Goal: Information Seeking & Learning: Get advice/opinions

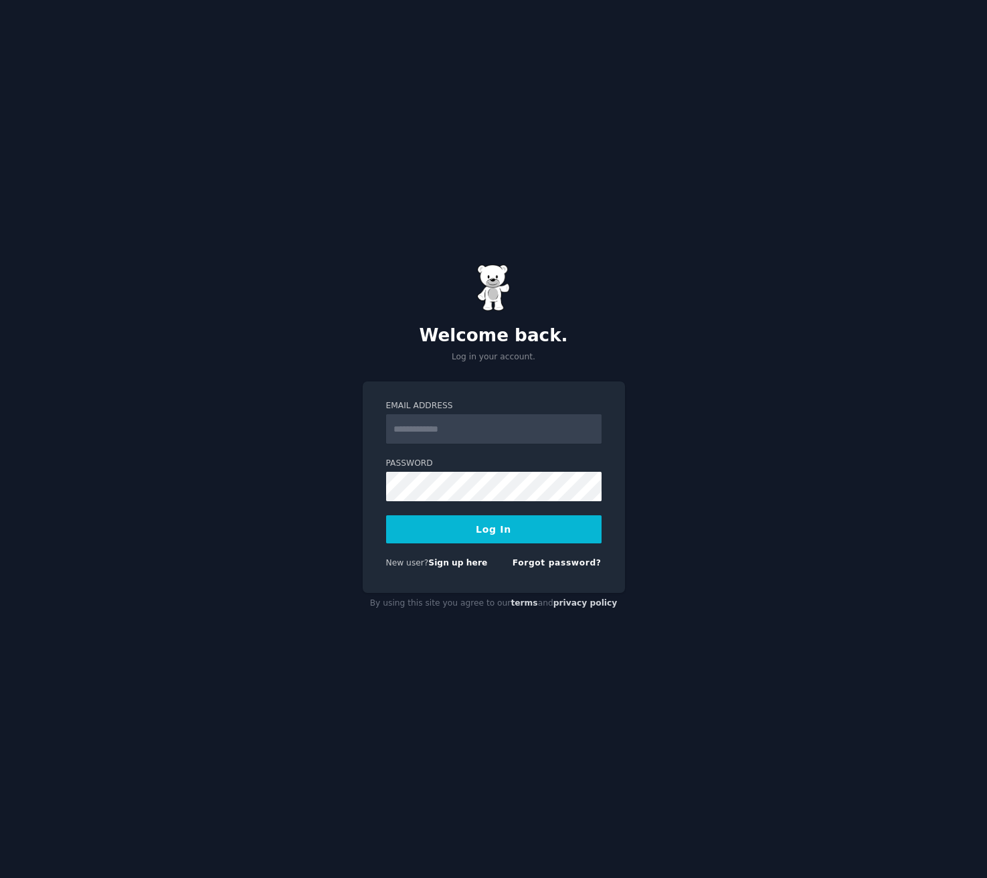
click at [429, 428] on input "Email Address" at bounding box center [493, 428] width 215 height 29
type input "**********"
click at [374, 491] on div "**********" at bounding box center [494, 486] width 262 height 211
click at [386, 515] on button "Log In" at bounding box center [493, 529] width 215 height 28
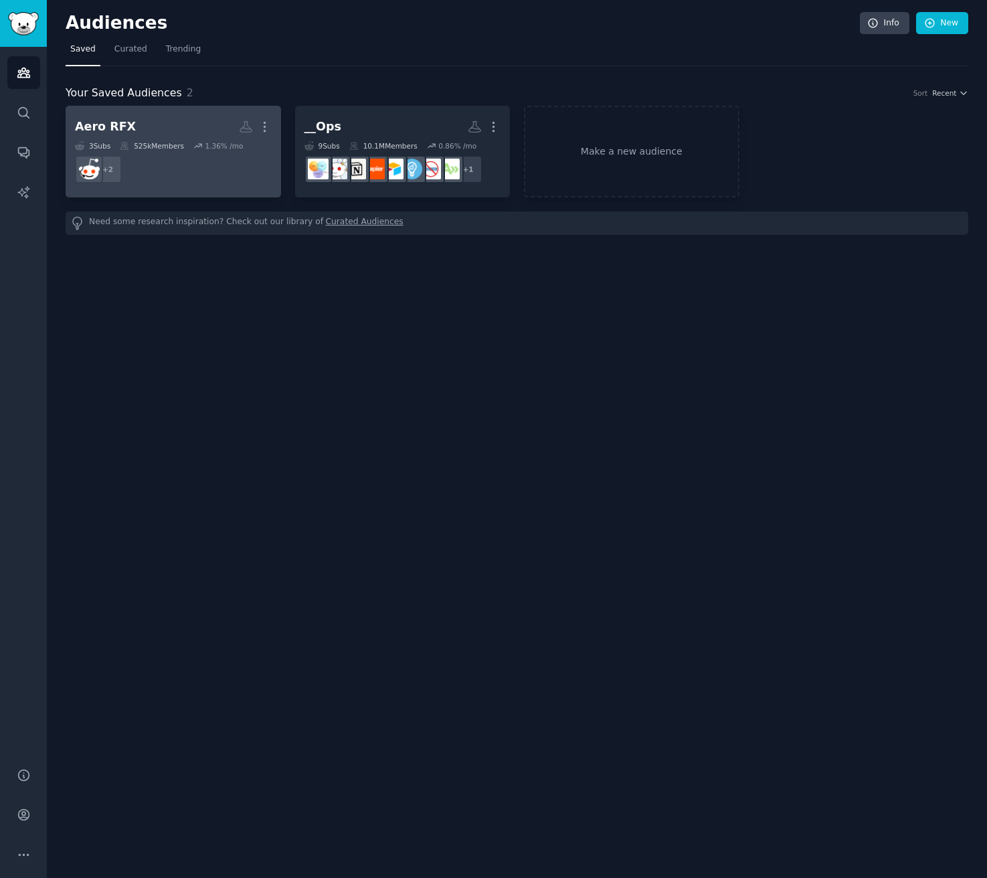
click at [143, 118] on h2 "Aero RFX More" at bounding box center [173, 126] width 197 height 23
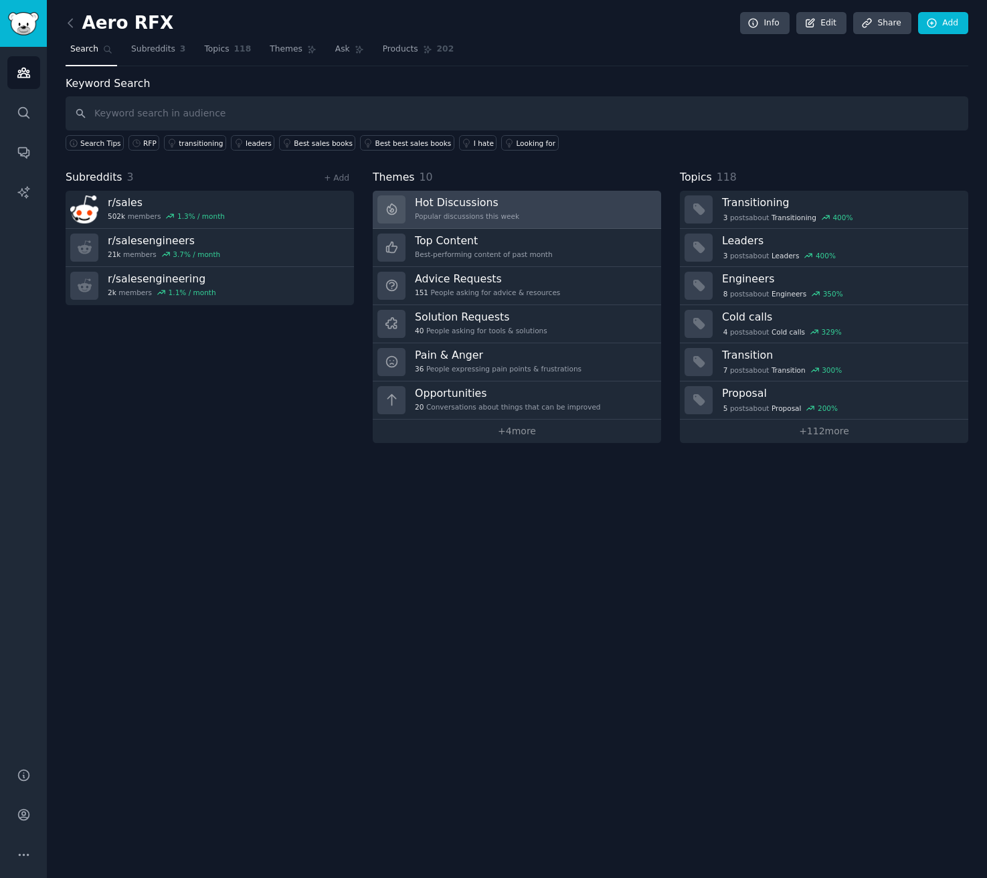
click at [510, 208] on h3 "Hot Discussions" at bounding box center [467, 202] width 104 height 14
click at [245, 41] on link "Topics 118" at bounding box center [227, 52] width 56 height 27
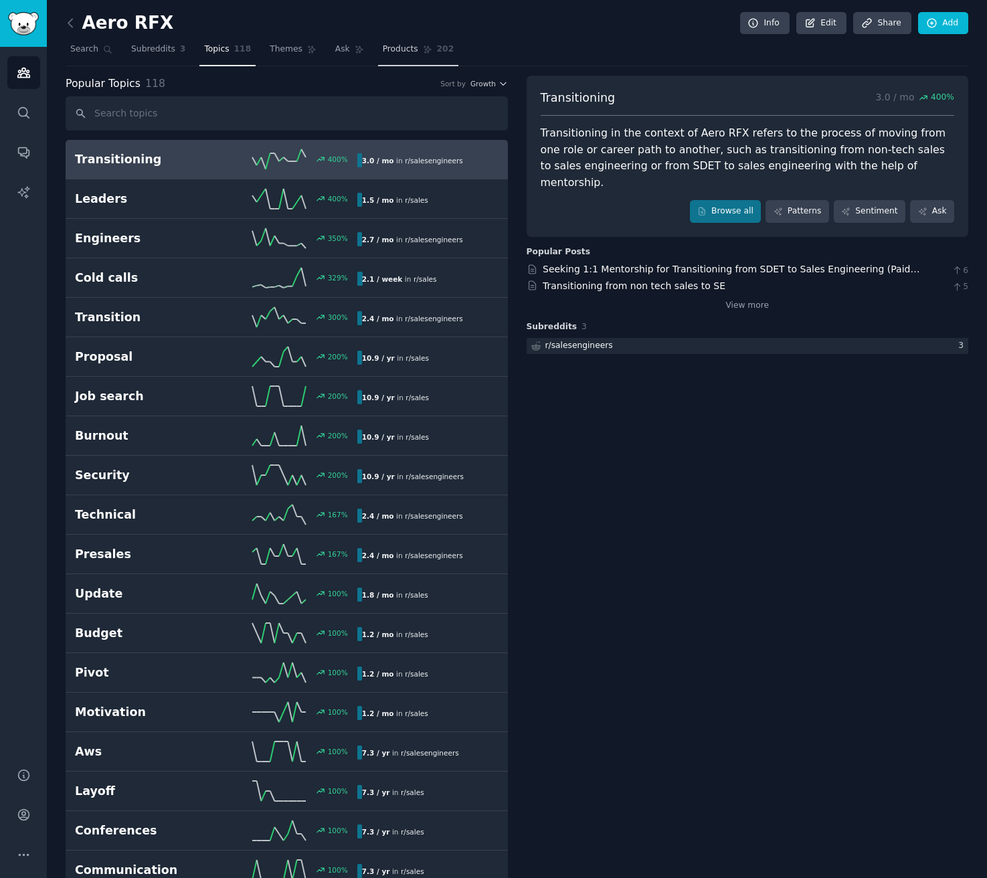
click at [401, 50] on span "Products" at bounding box center [400, 49] width 35 height 12
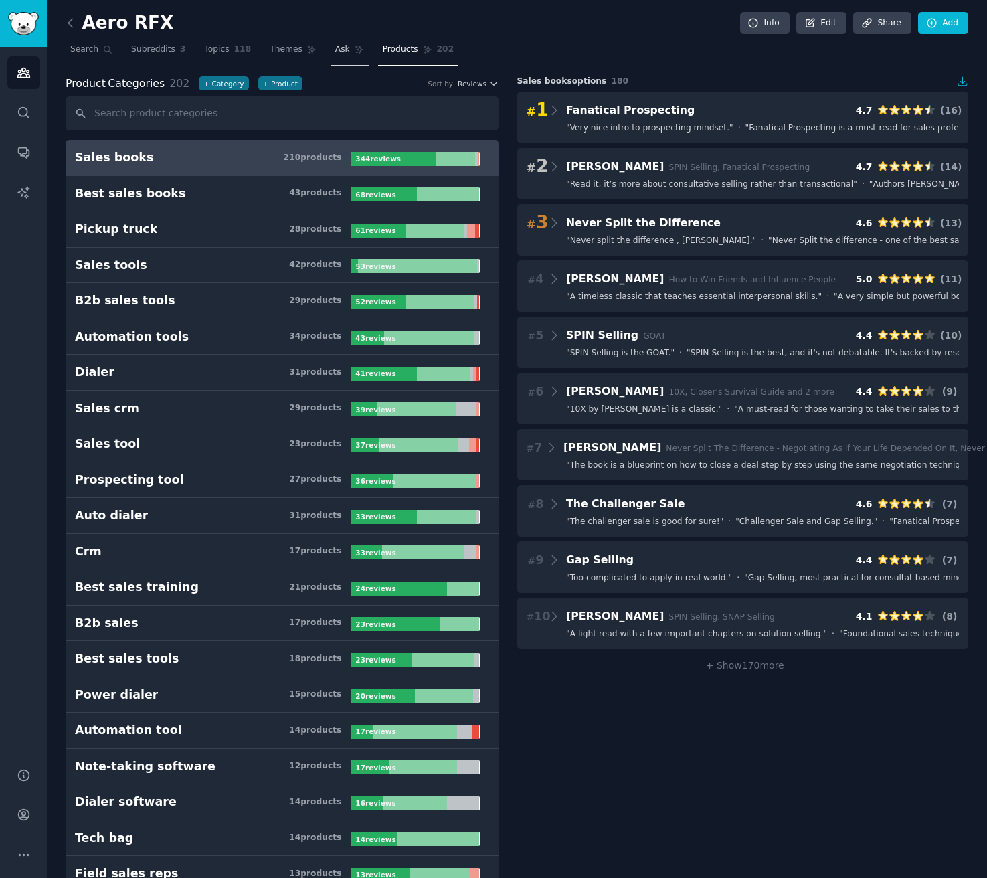
click at [335, 51] on span "Ask" at bounding box center [342, 49] width 15 height 12
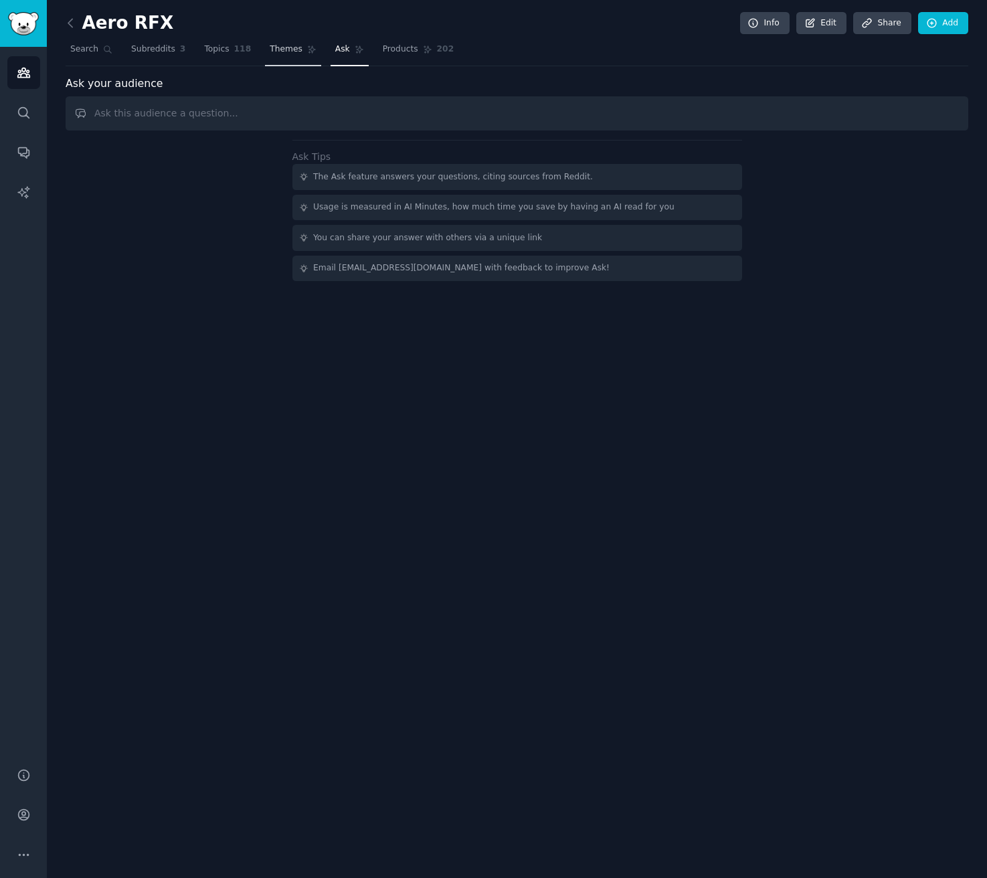
click at [294, 51] on span "Themes" at bounding box center [286, 49] width 33 height 12
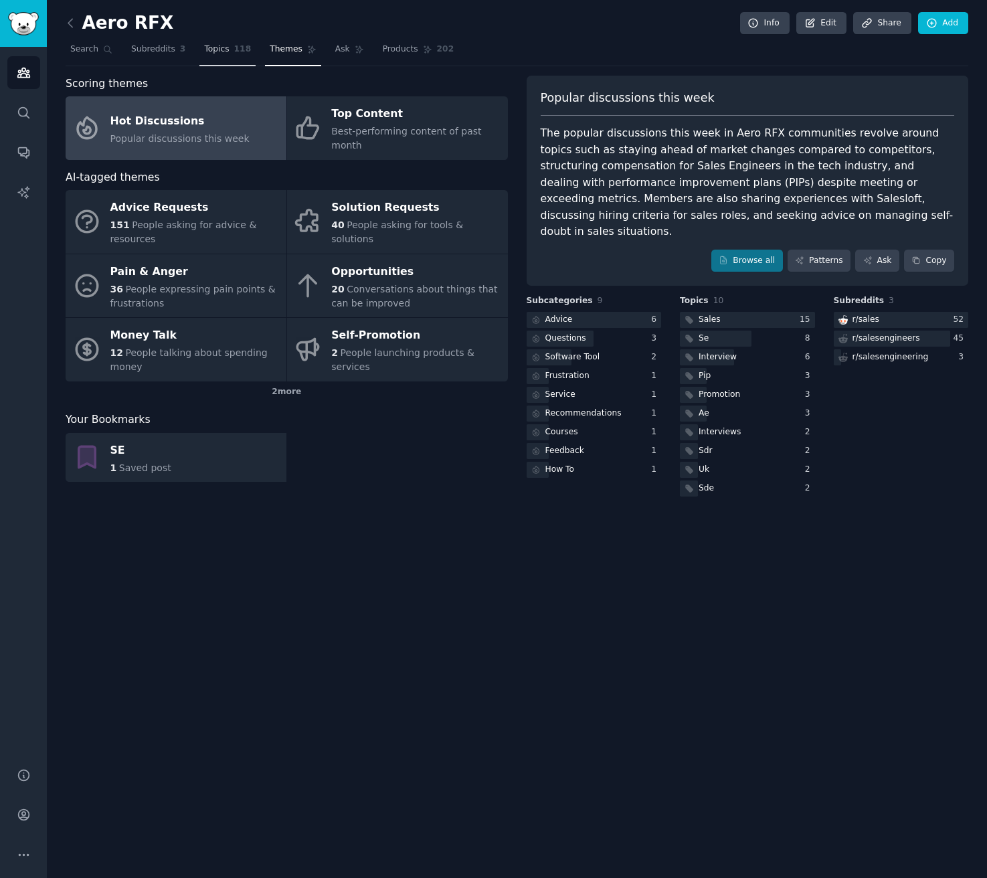
click at [220, 54] on span "Topics" at bounding box center [216, 49] width 25 height 12
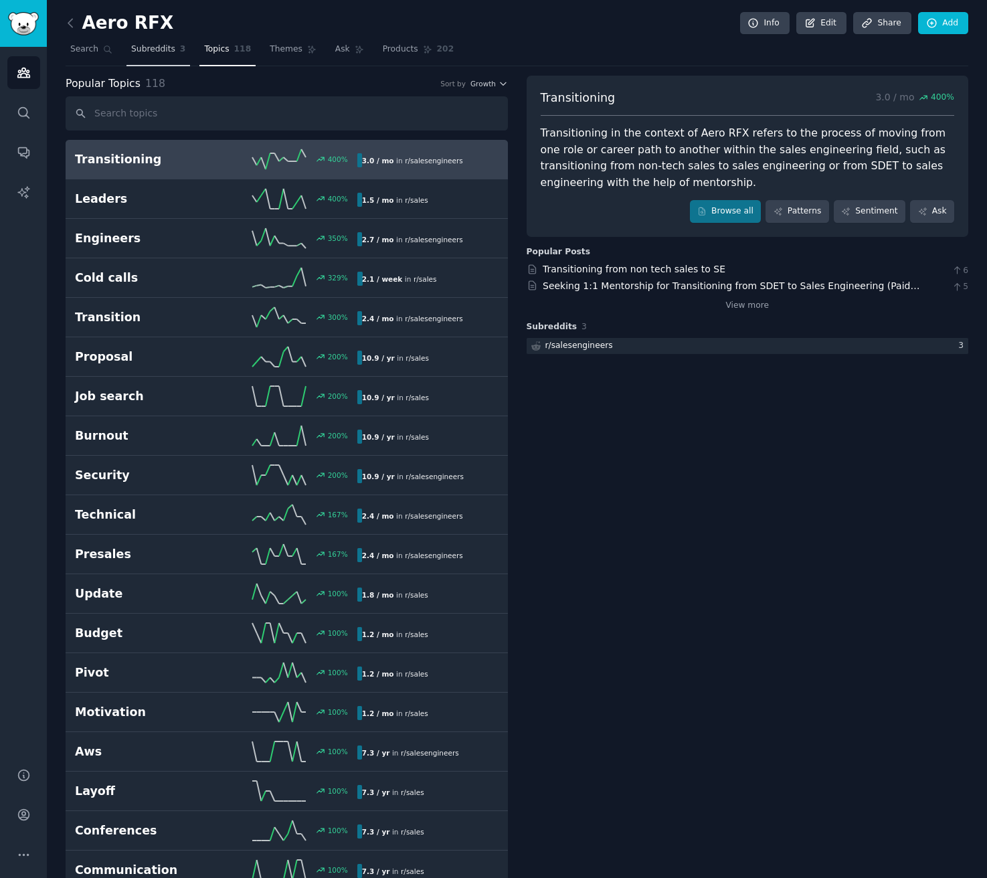
click at [171, 54] on span "Subreddits" at bounding box center [153, 49] width 44 height 12
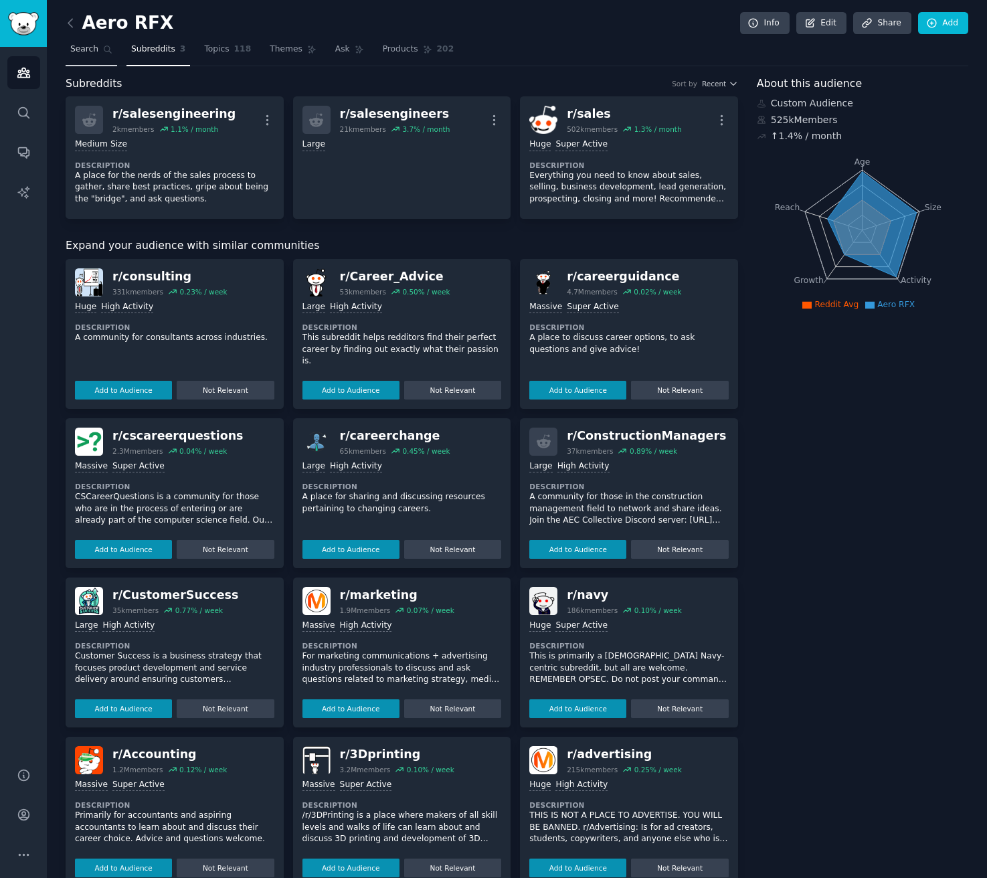
click at [92, 52] on span "Search" at bounding box center [84, 49] width 28 height 12
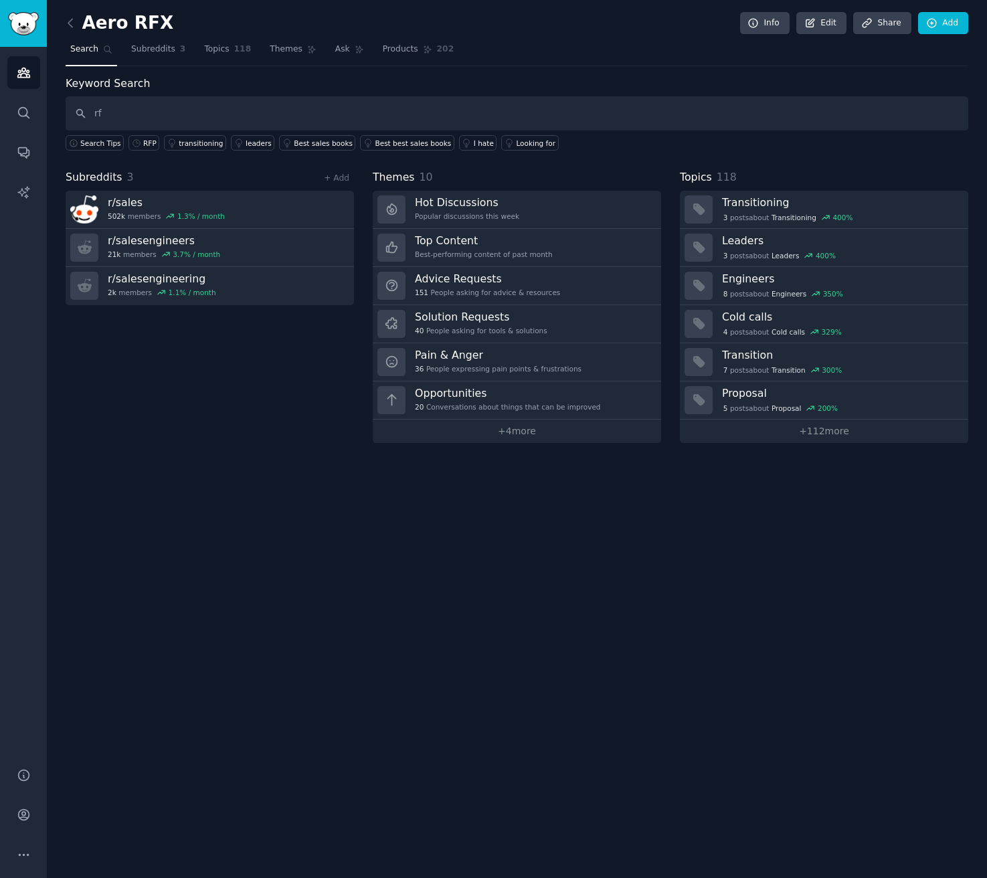
type input "r"
click at [145, 146] on div "RFP" at bounding box center [149, 143] width 13 height 9
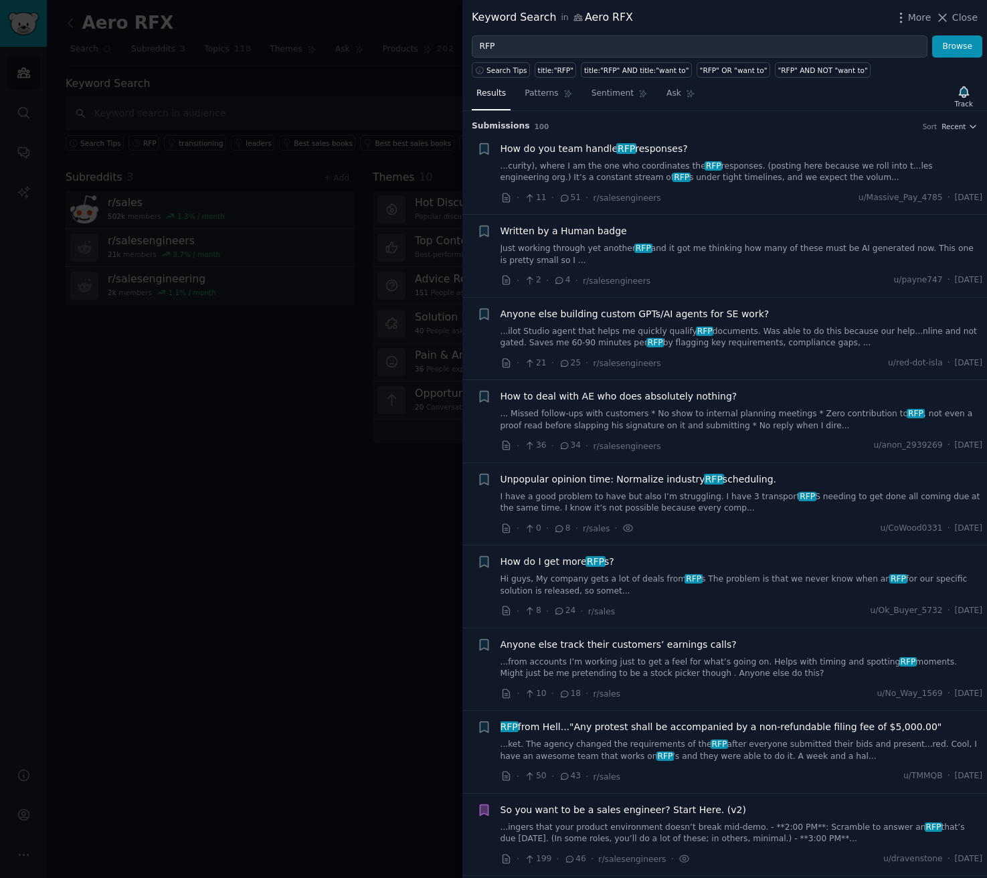
click at [362, 647] on div at bounding box center [493, 439] width 987 height 878
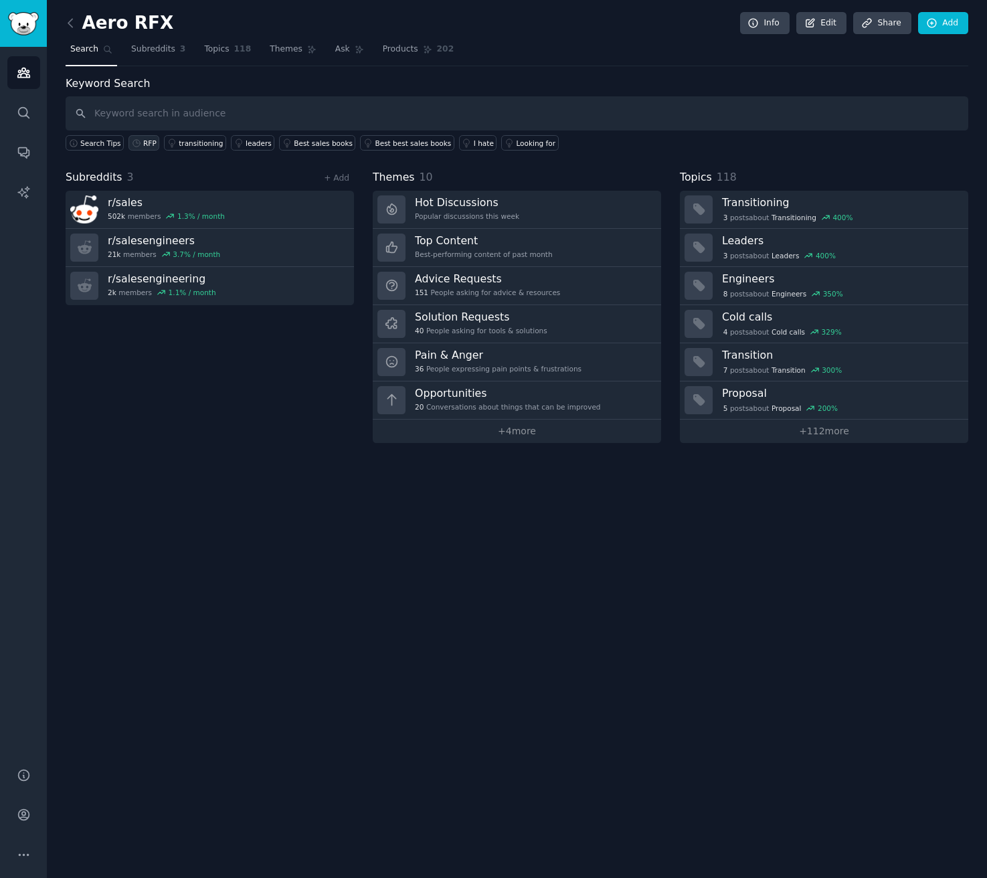
click at [141, 136] on link "RFP" at bounding box center [143, 142] width 31 height 15
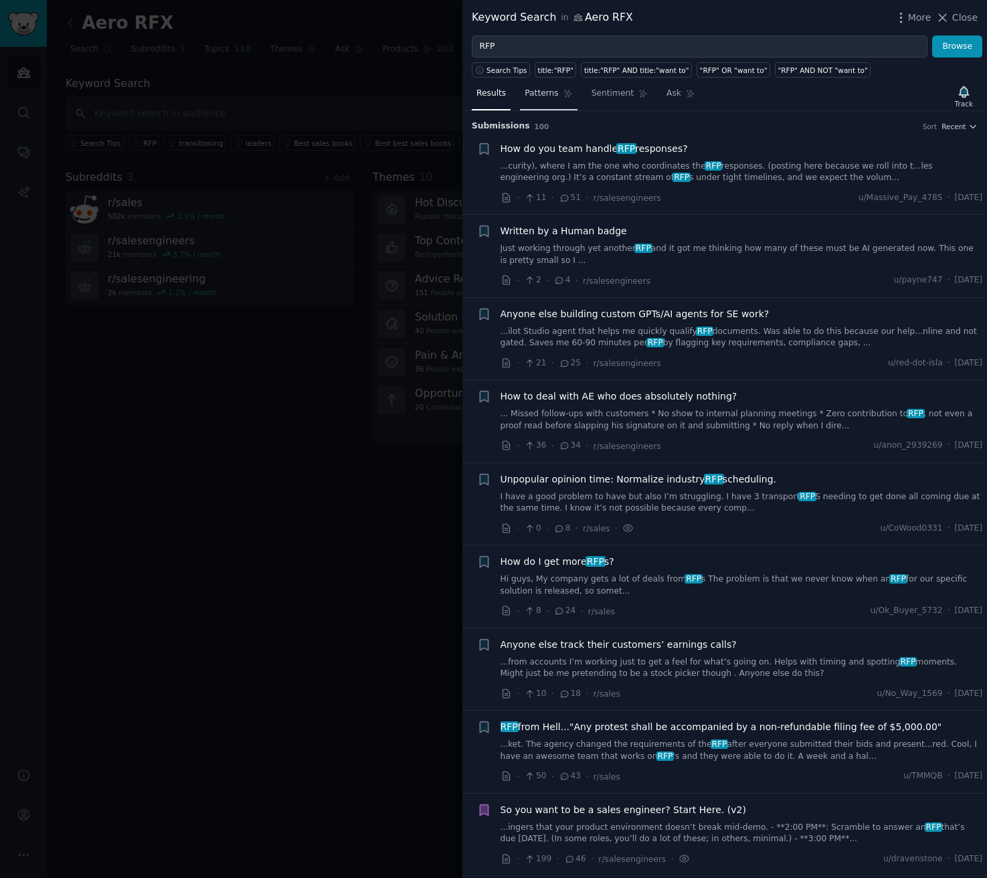
click at [547, 92] on span "Patterns" at bounding box center [541, 94] width 33 height 12
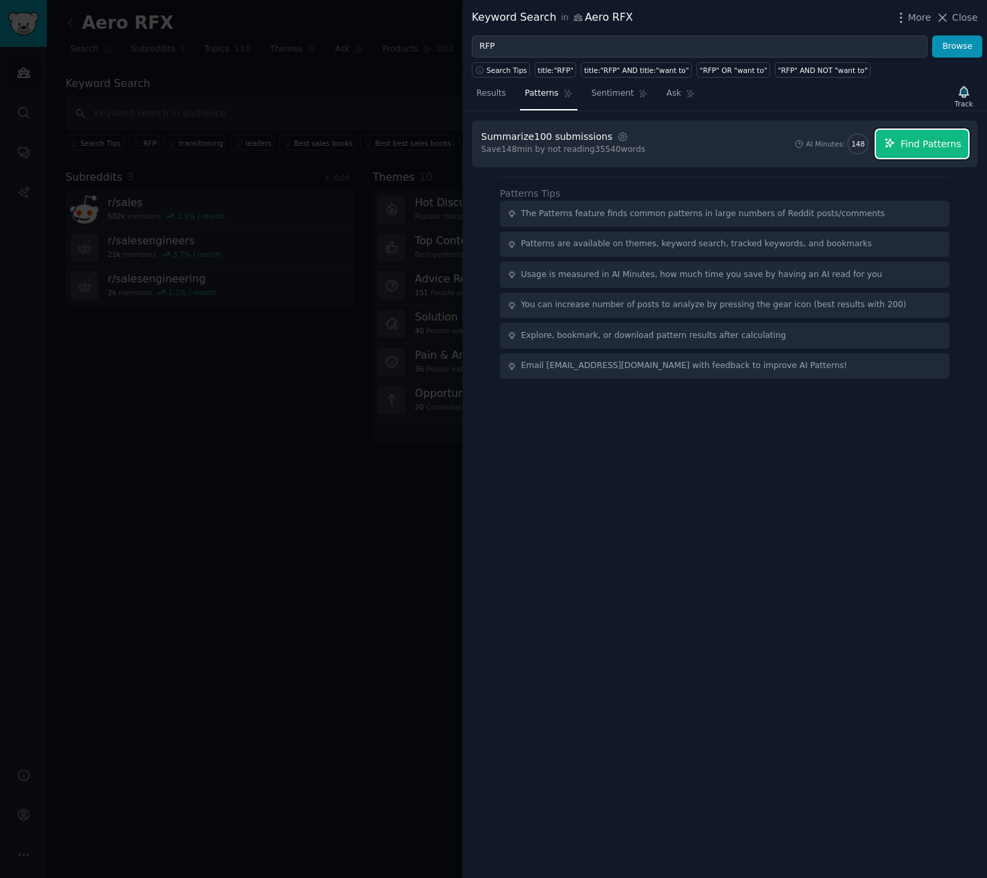
click at [921, 141] on span "Find Patterns" at bounding box center [931, 144] width 61 height 14
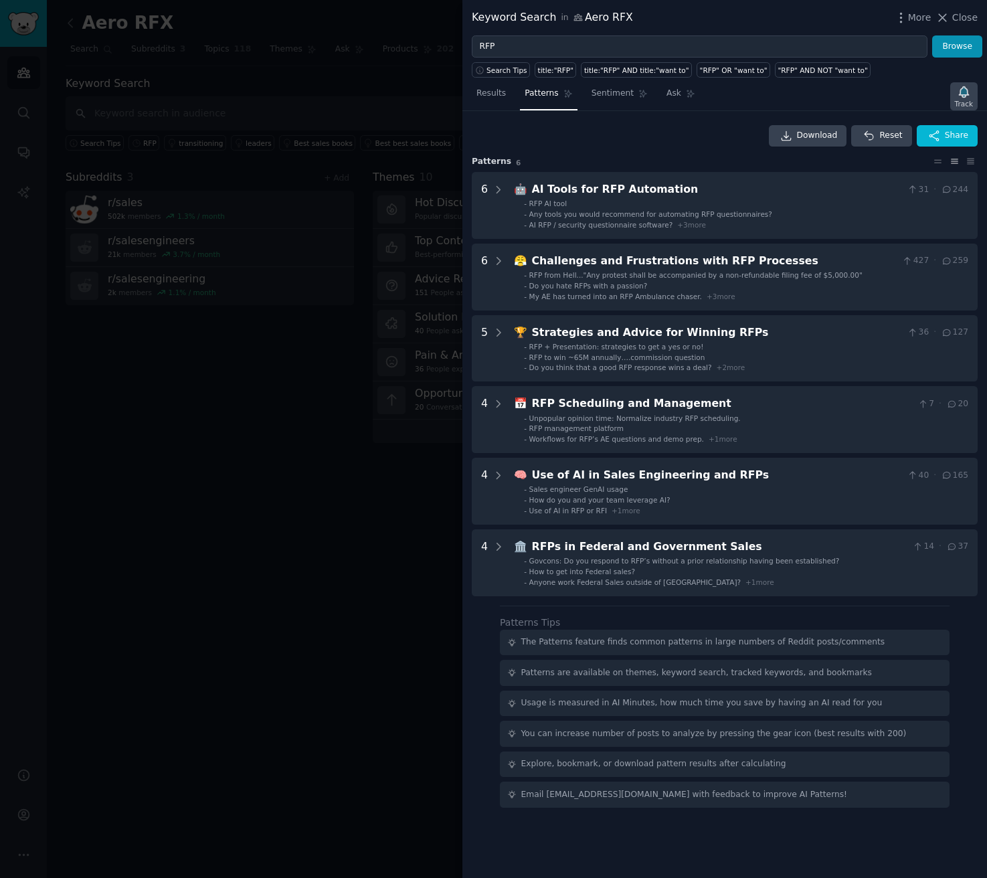
click at [960, 96] on icon "button" at bounding box center [964, 92] width 14 height 14
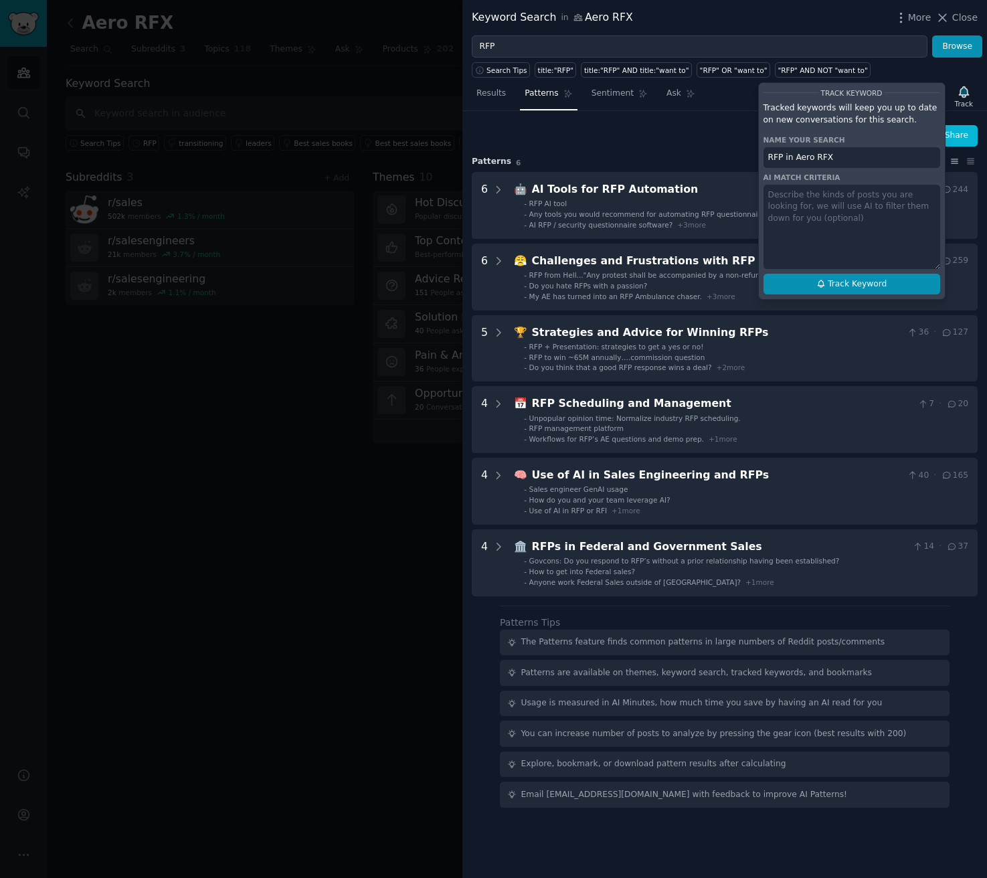
click at [810, 288] on button "Track Keyword" at bounding box center [851, 284] width 177 height 21
type input "RFP in Aero RFX"
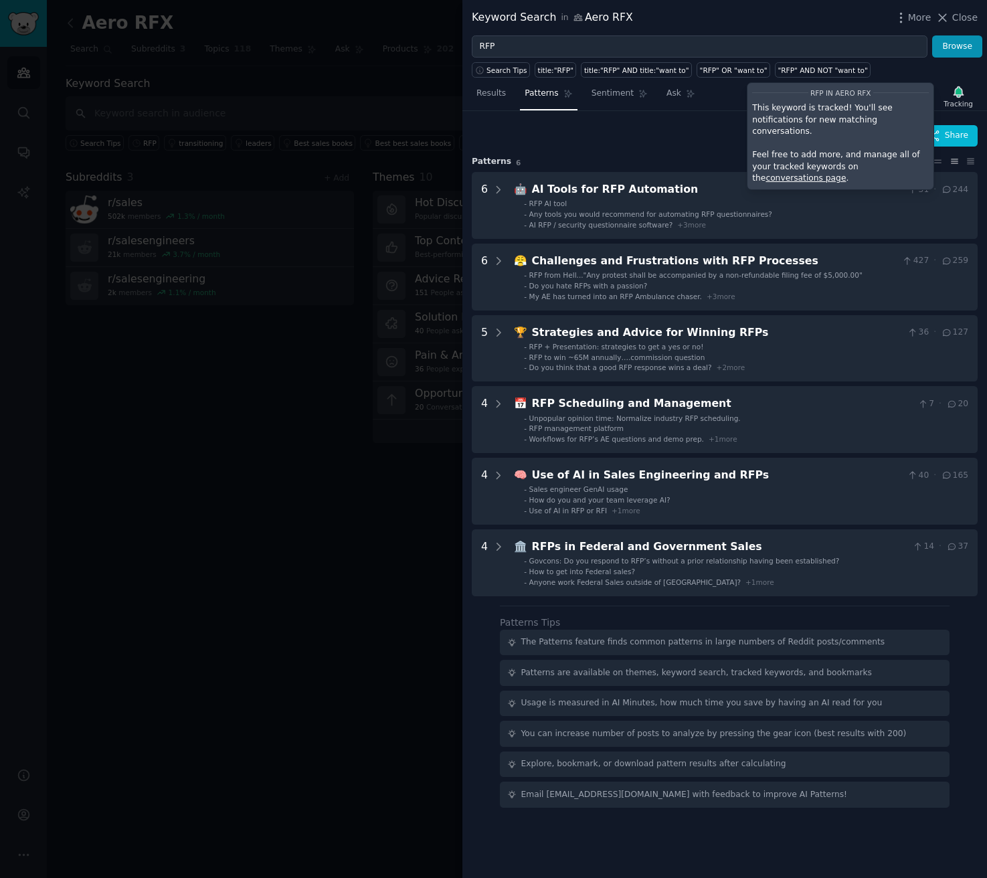
click at [697, 128] on div "Download Reset Share" at bounding box center [725, 135] width 506 height 21
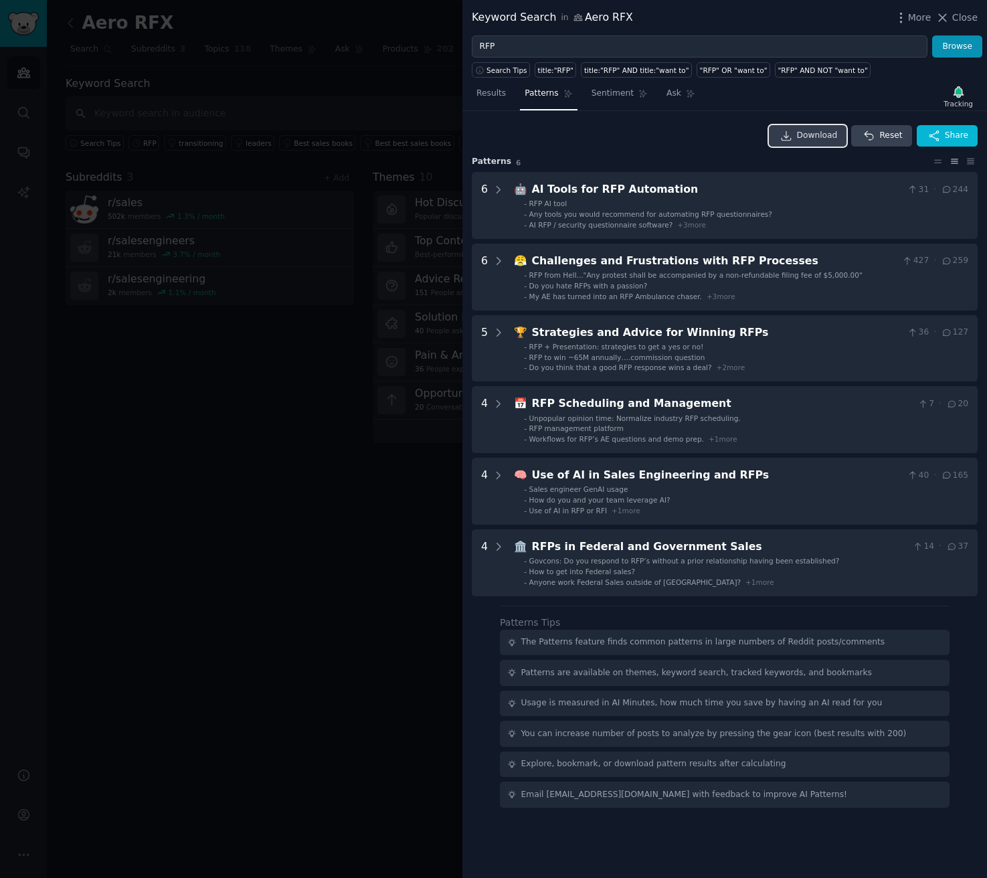
click at [807, 134] on span "Download" at bounding box center [817, 136] width 41 height 12
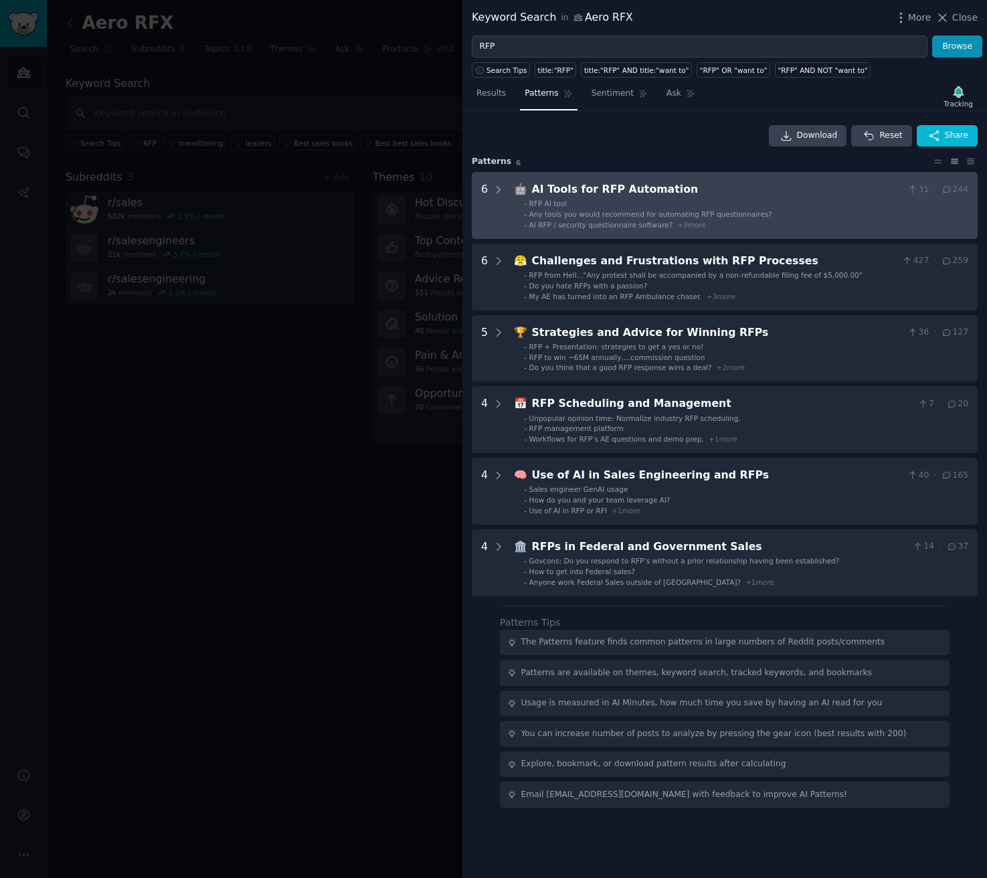
click at [486, 182] on div "6" at bounding box center [484, 205] width 7 height 48
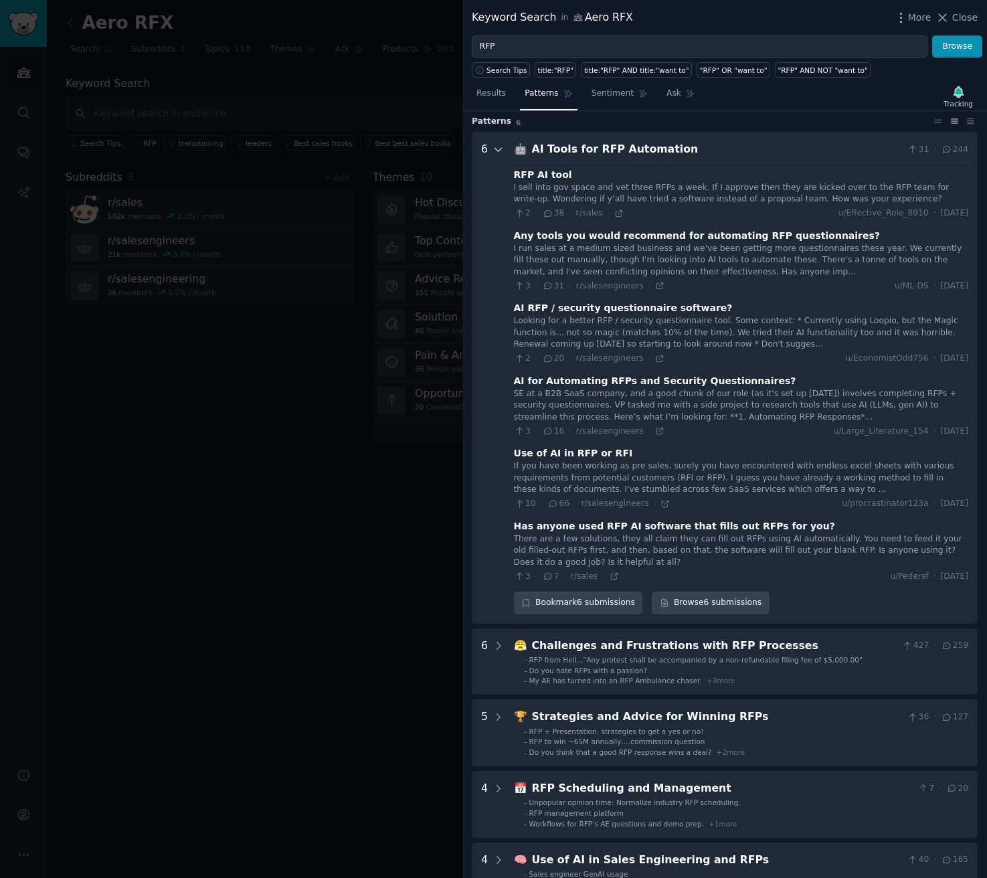
scroll to position [27, 0]
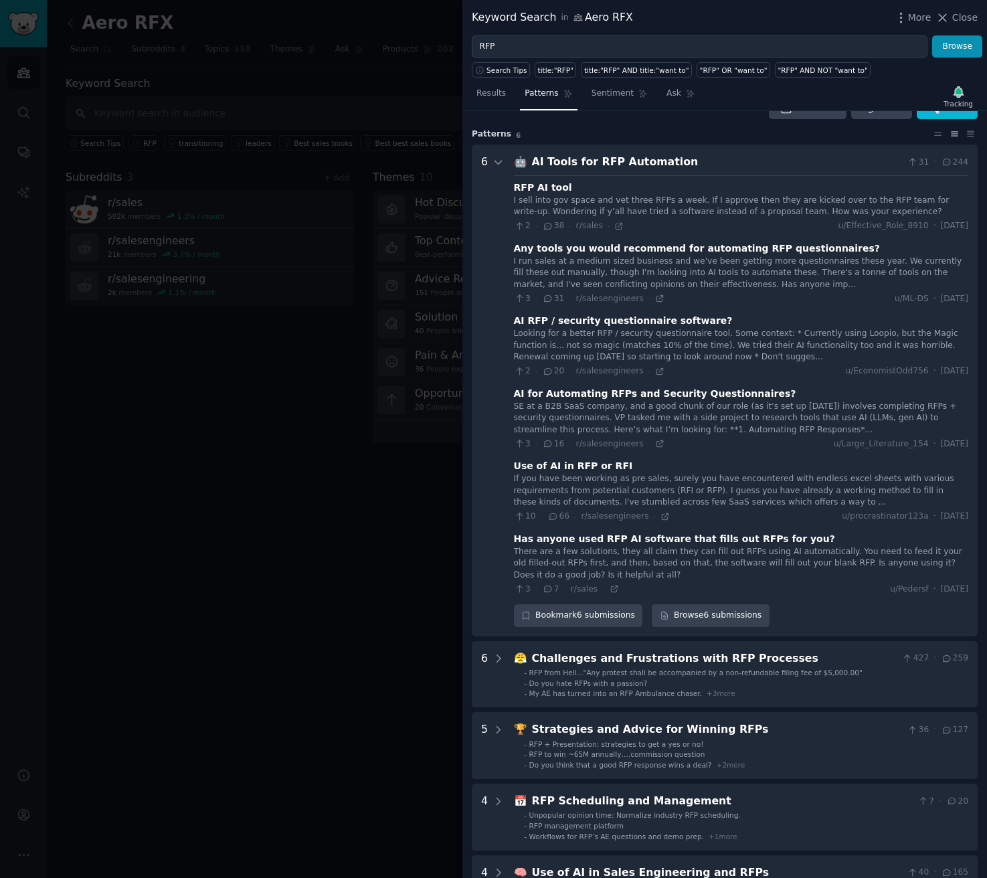
click at [723, 203] on div "I sell into gov space and vet three RFPs a week. If I approve then they are kic…" at bounding box center [741, 206] width 454 height 23
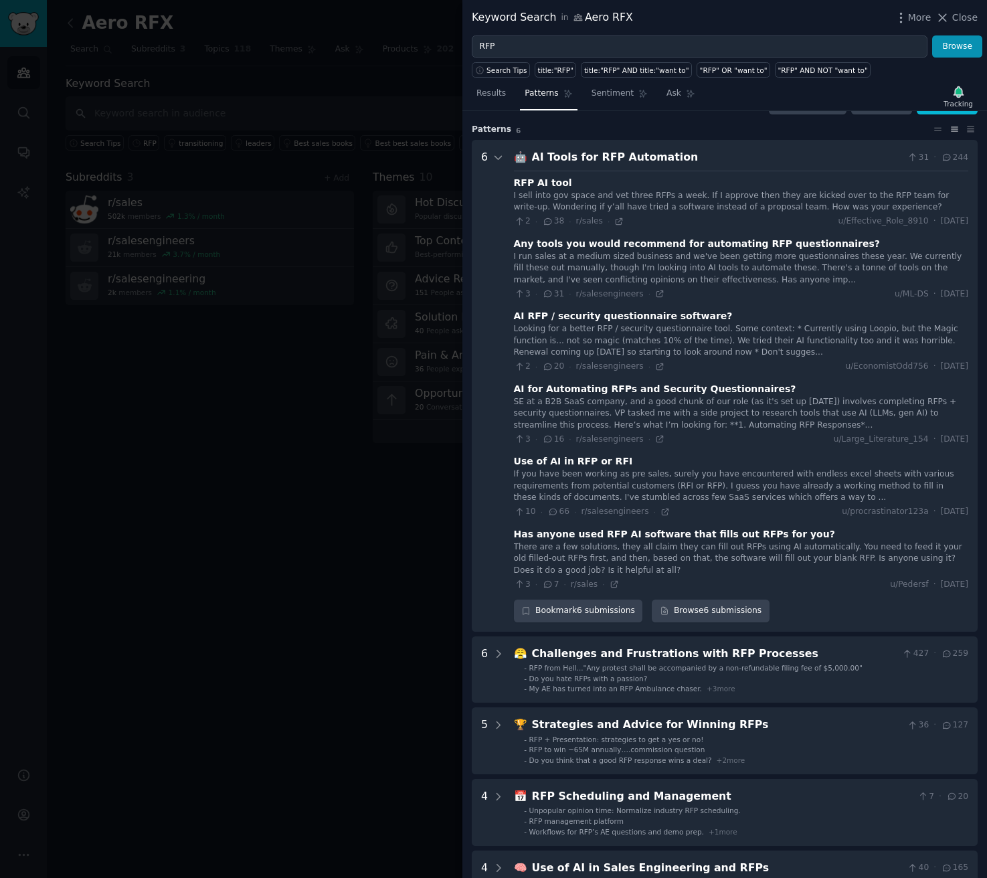
click at [555, 221] on span "38" at bounding box center [553, 221] width 22 height 12
click at [547, 220] on icon at bounding box center [548, 221] width 12 height 9
click at [569, 191] on div "I sell into gov space and vet three RFPs a week. If I approve then they are kic…" at bounding box center [741, 201] width 454 height 23
click at [616, 219] on icon at bounding box center [618, 221] width 9 height 9
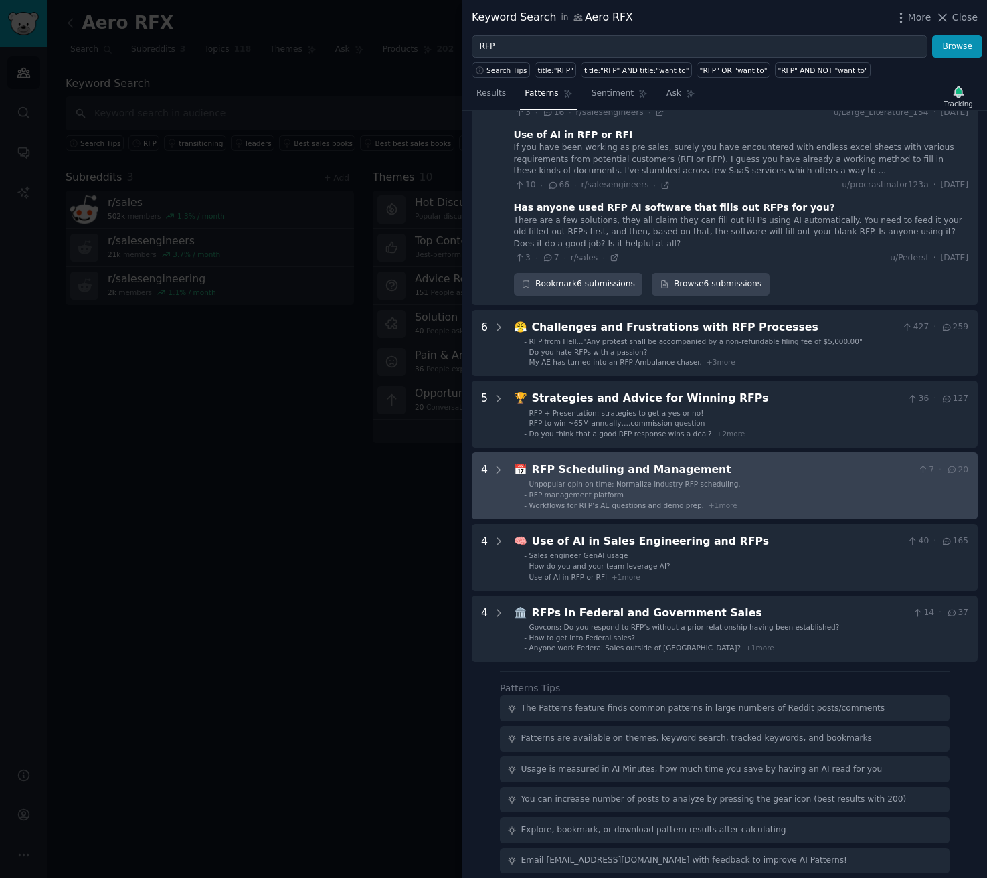
scroll to position [360, 0]
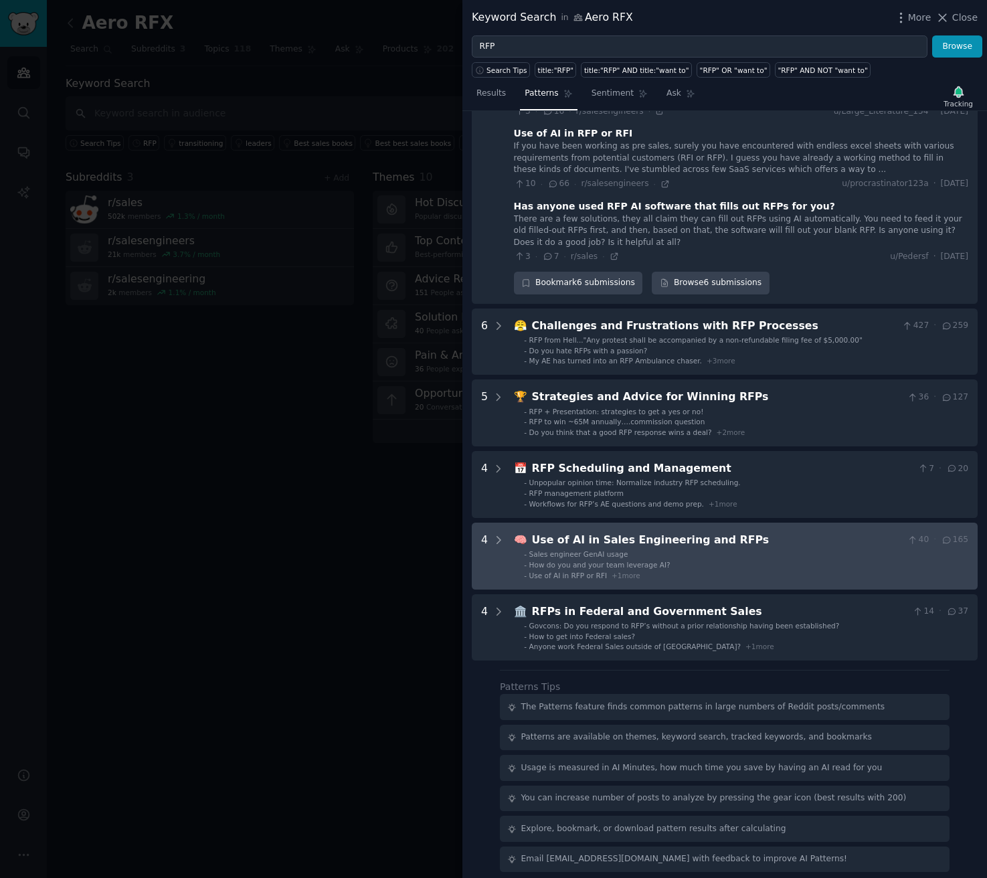
click at [628, 565] on span "How do you and your team leverage AI?" at bounding box center [599, 565] width 141 height 8
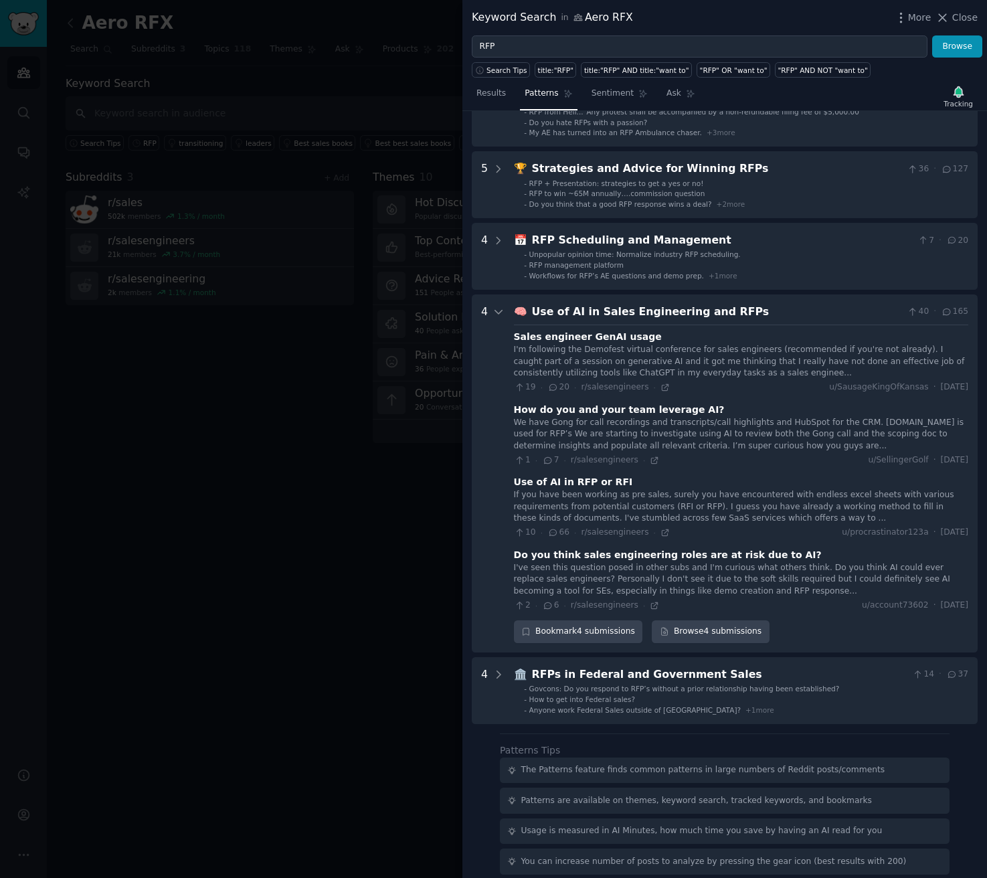
scroll to position [660, 0]
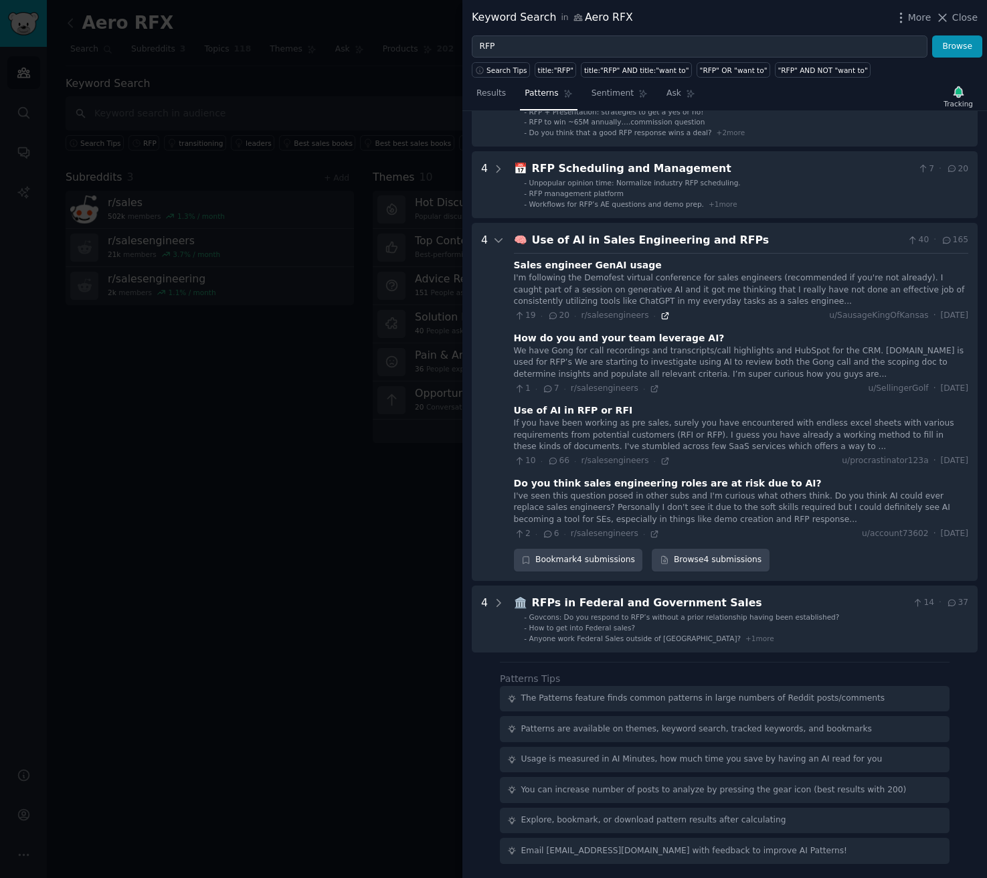
click at [660, 316] on icon at bounding box center [664, 315] width 9 height 9
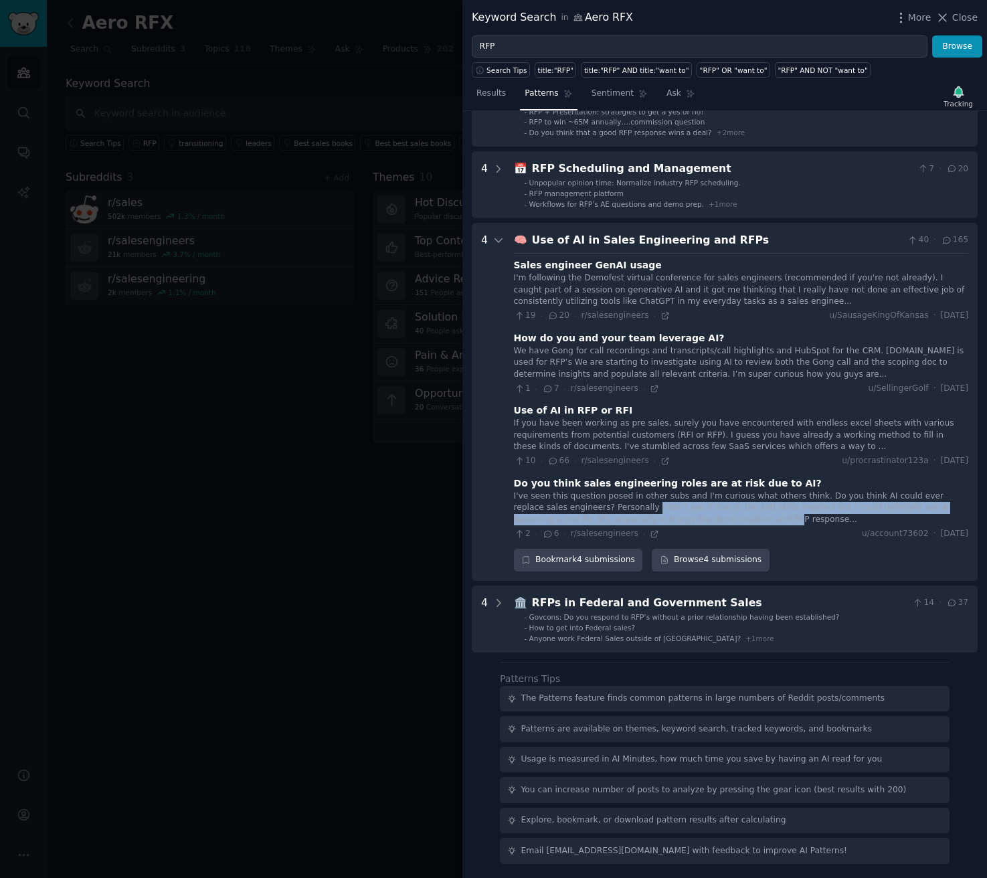
drag, startPoint x: 622, startPoint y: 506, endPoint x: 721, endPoint y: 519, distance: 99.3
click at [721, 519] on div "I've seen this question posed in other subs and I'm curious what others think. …" at bounding box center [741, 507] width 454 height 35
drag, startPoint x: 748, startPoint y: 519, endPoint x: 681, endPoint y: 508, distance: 68.4
click at [681, 508] on div "I've seen this question posed in other subs and I'm curious what others think. …" at bounding box center [741, 507] width 454 height 35
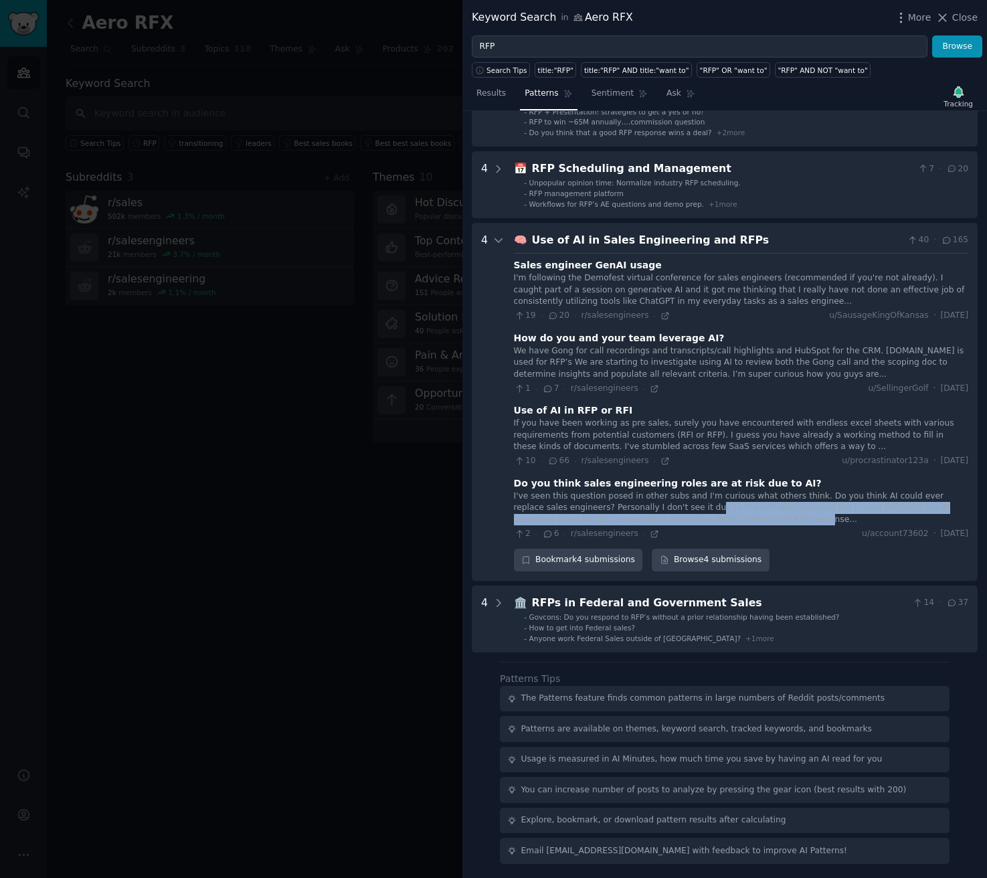
click at [681, 508] on div "I've seen this question posed in other subs and I'm curious what others think. …" at bounding box center [741, 507] width 454 height 35
click at [652, 537] on icon at bounding box center [654, 533] width 9 height 9
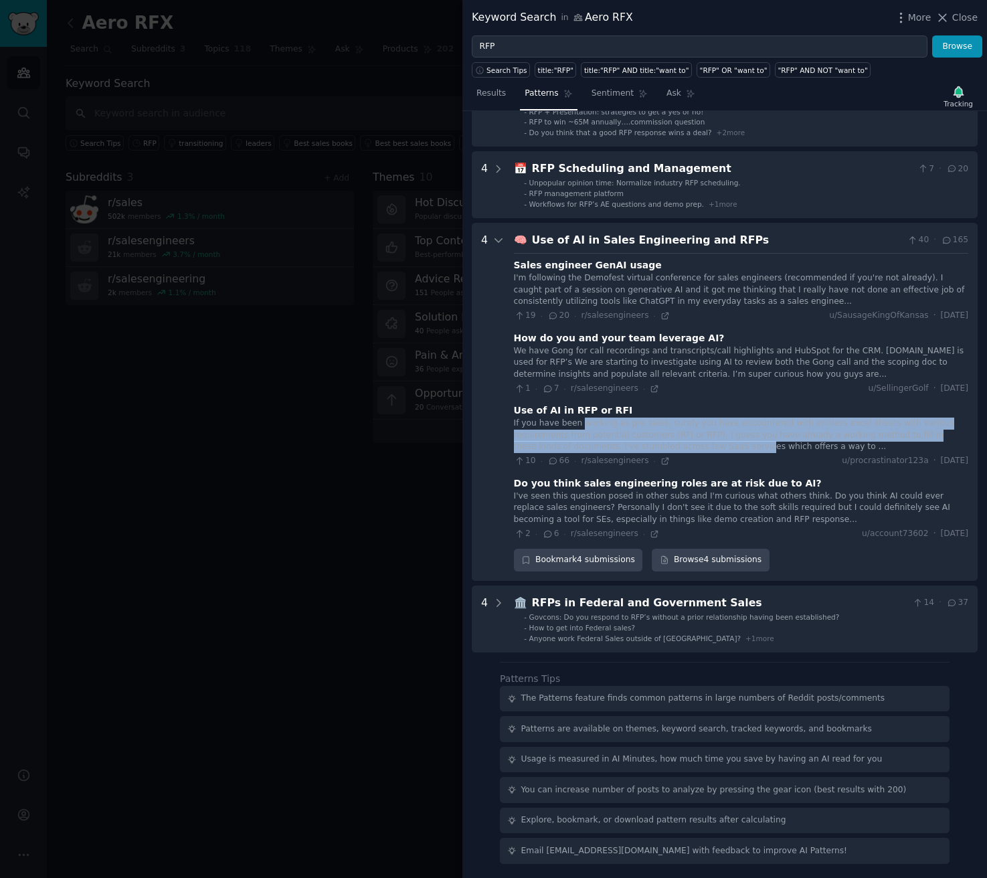
drag, startPoint x: 579, startPoint y: 426, endPoint x: 718, endPoint y: 449, distance: 141.0
click at [718, 449] on div "If you have been working as pre sales, surely you have encountered with endless…" at bounding box center [741, 435] width 454 height 35
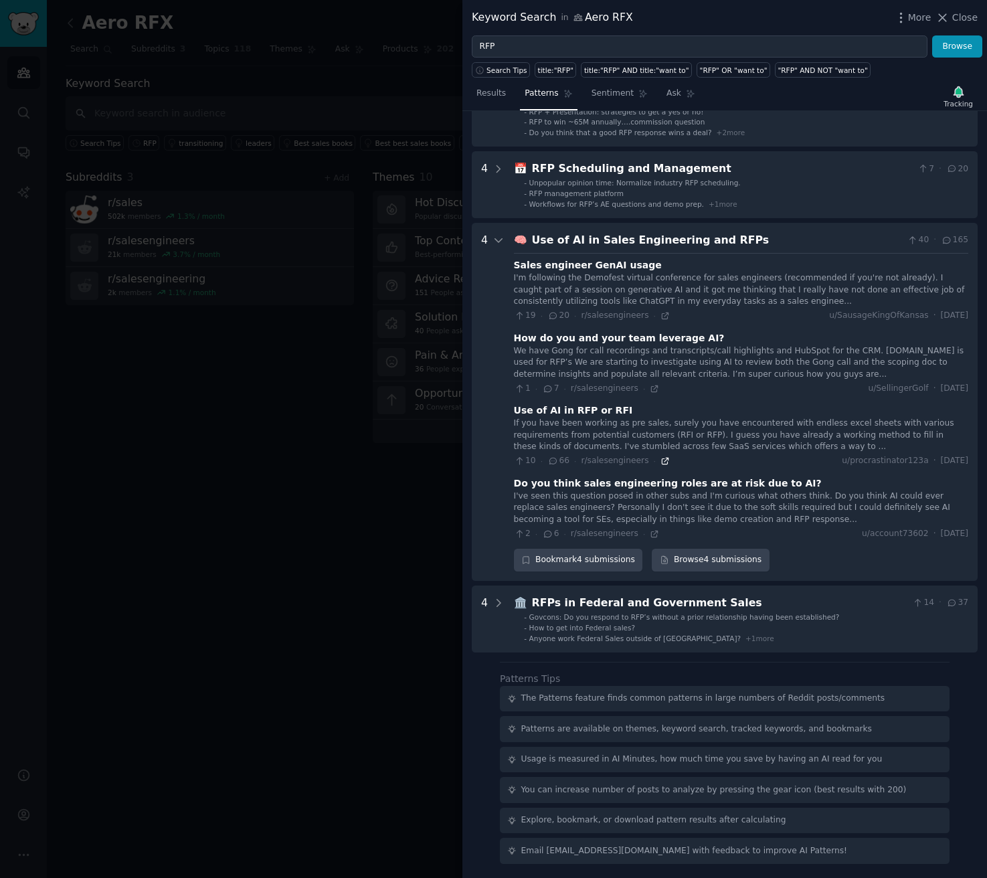
click at [662, 460] on icon at bounding box center [665, 461] width 6 height 6
click at [254, 365] on div at bounding box center [493, 439] width 987 height 878
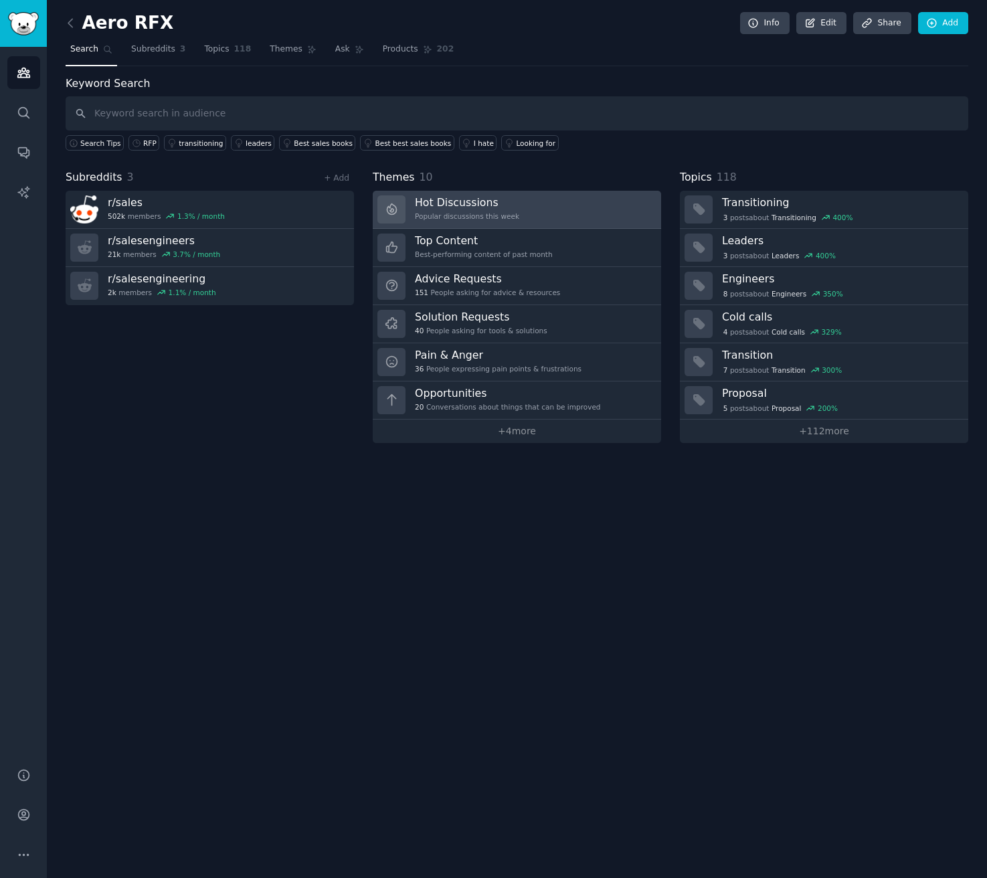
click at [506, 195] on h3 "Hot Discussions" at bounding box center [467, 202] width 104 height 14
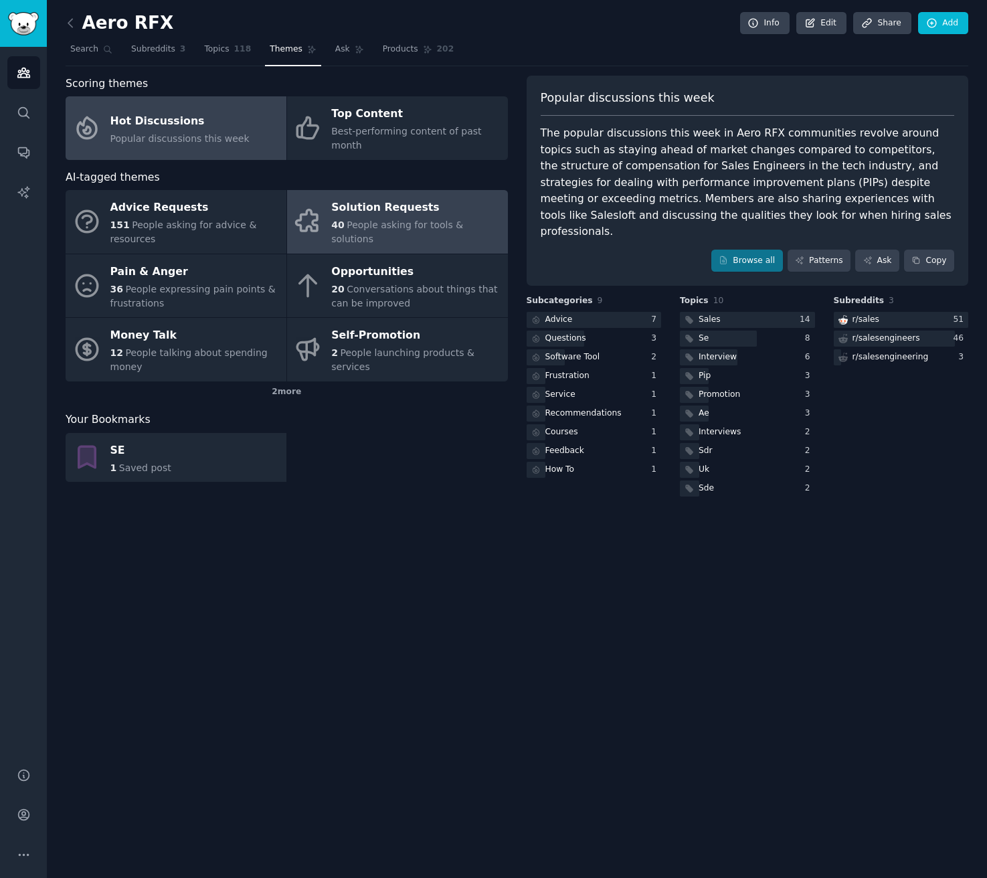
click at [381, 213] on div "Solution Requests" at bounding box center [415, 207] width 169 height 21
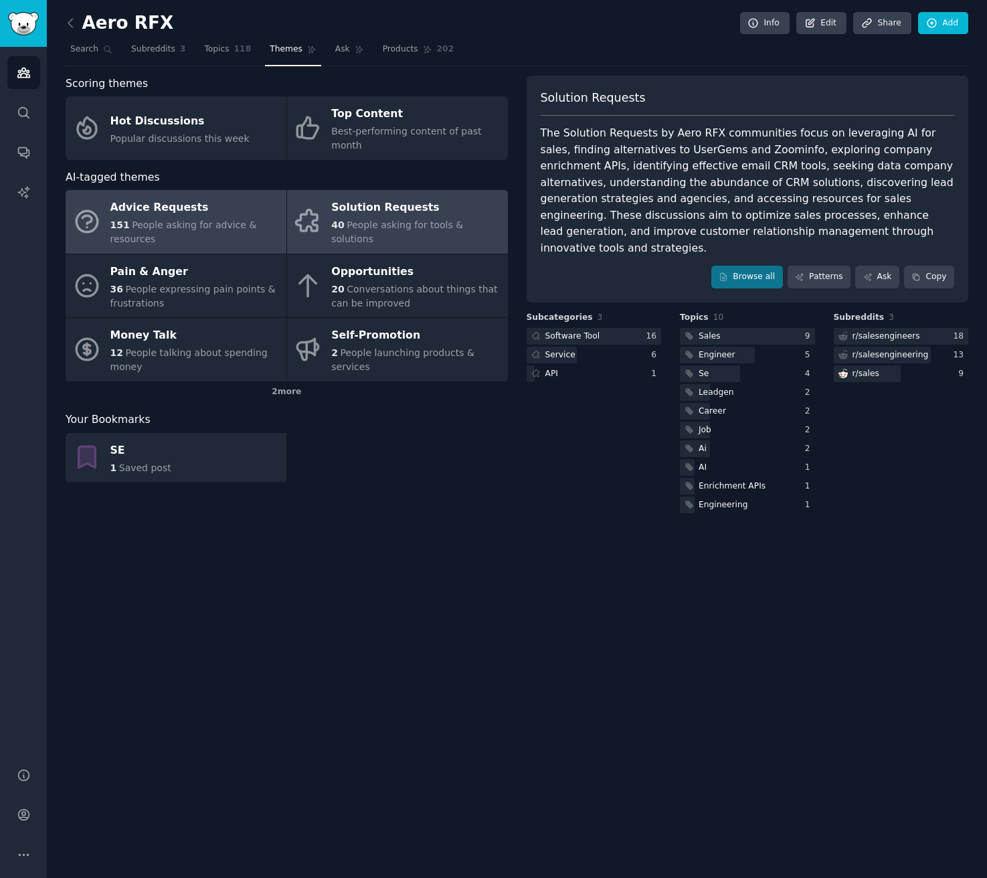
click at [120, 217] on div "Advice Requests" at bounding box center [194, 207] width 169 height 21
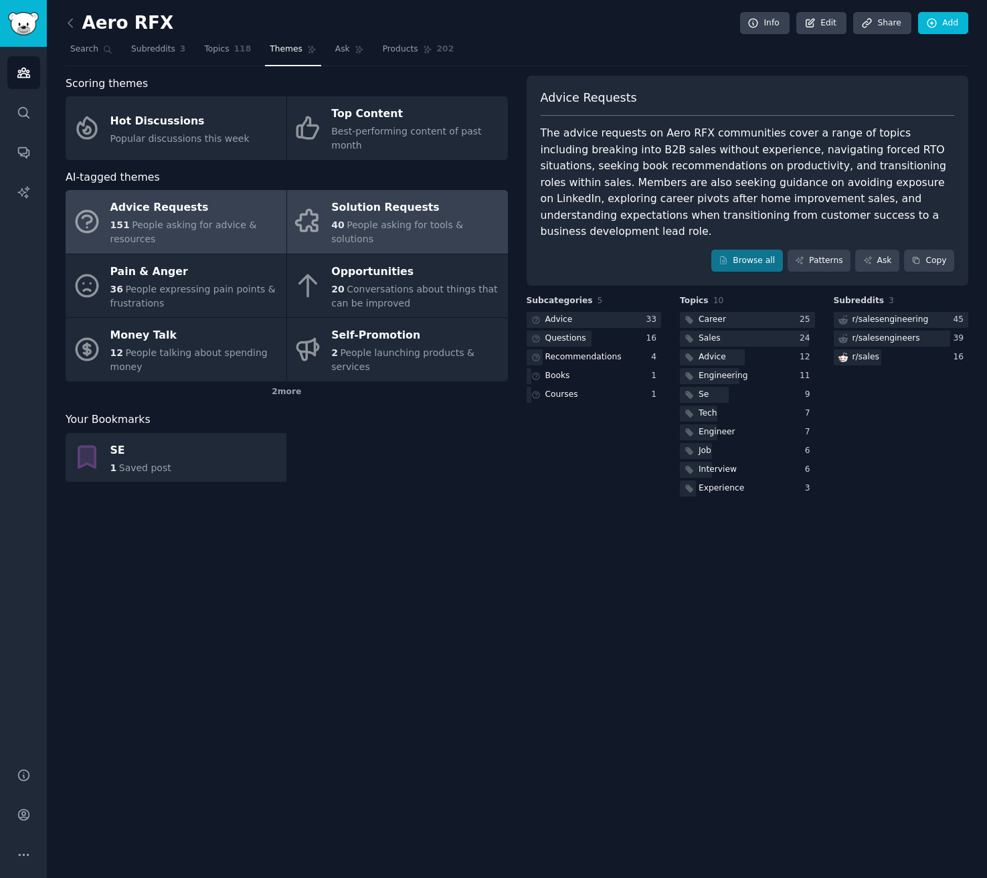
click at [351, 224] on div "40 People asking for tools & solutions" at bounding box center [415, 232] width 169 height 28
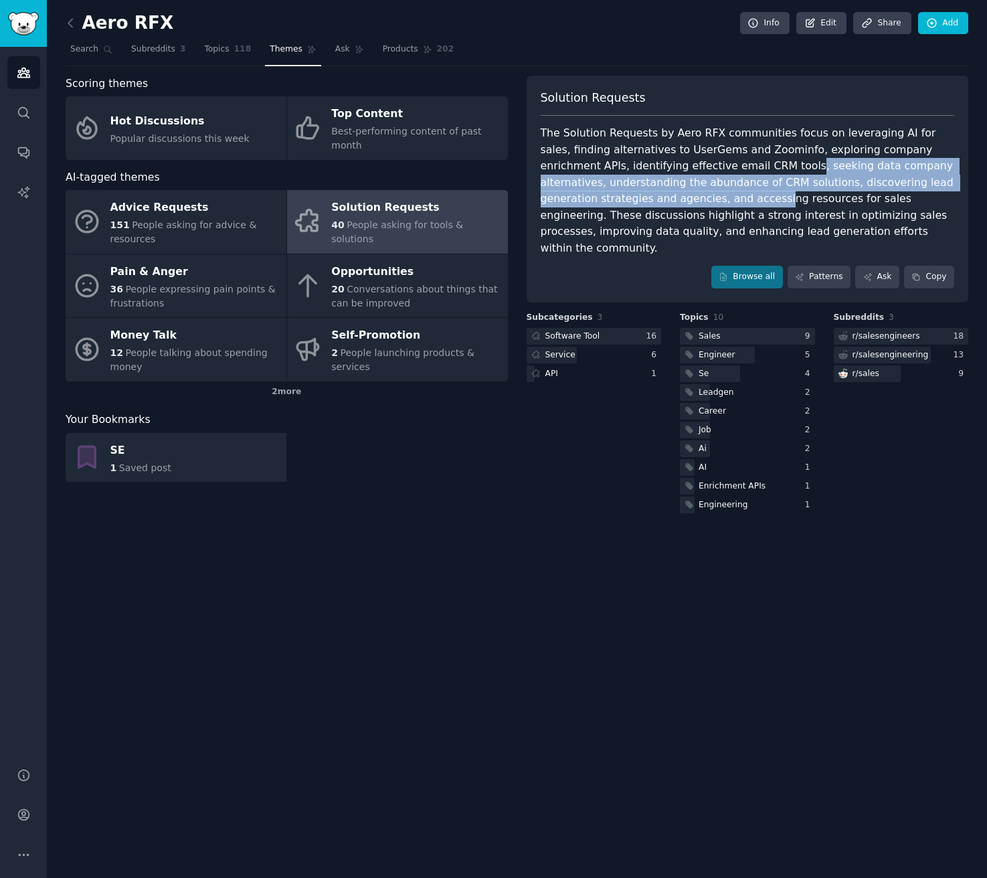
drag, startPoint x: 716, startPoint y: 163, endPoint x: 719, endPoint y: 204, distance: 41.6
click at [719, 204] on div "The Solution Requests by Aero RFX communities focus on leveraging AI for sales,…" at bounding box center [748, 190] width 414 height 131
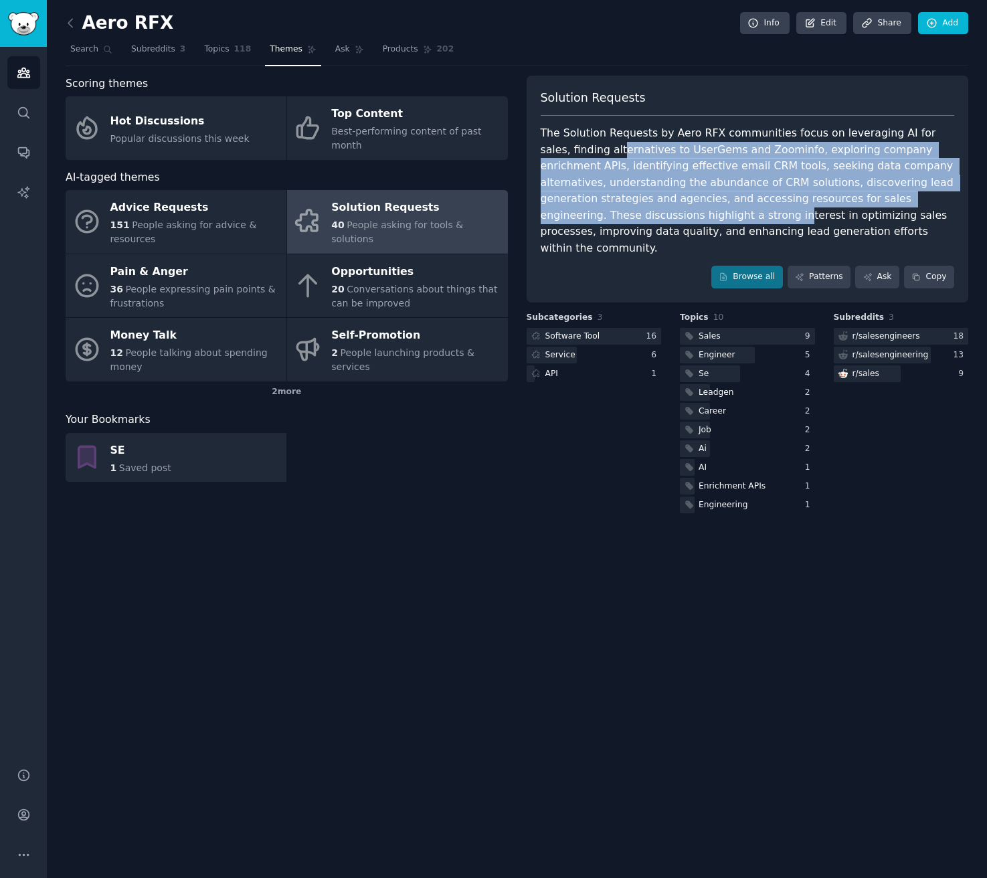
drag, startPoint x: 691, startPoint y: 219, endPoint x: 583, endPoint y: 150, distance: 127.3
click at [583, 150] on div "The Solution Requests by Aero RFX communities focus on leveraging AI for sales,…" at bounding box center [748, 190] width 414 height 131
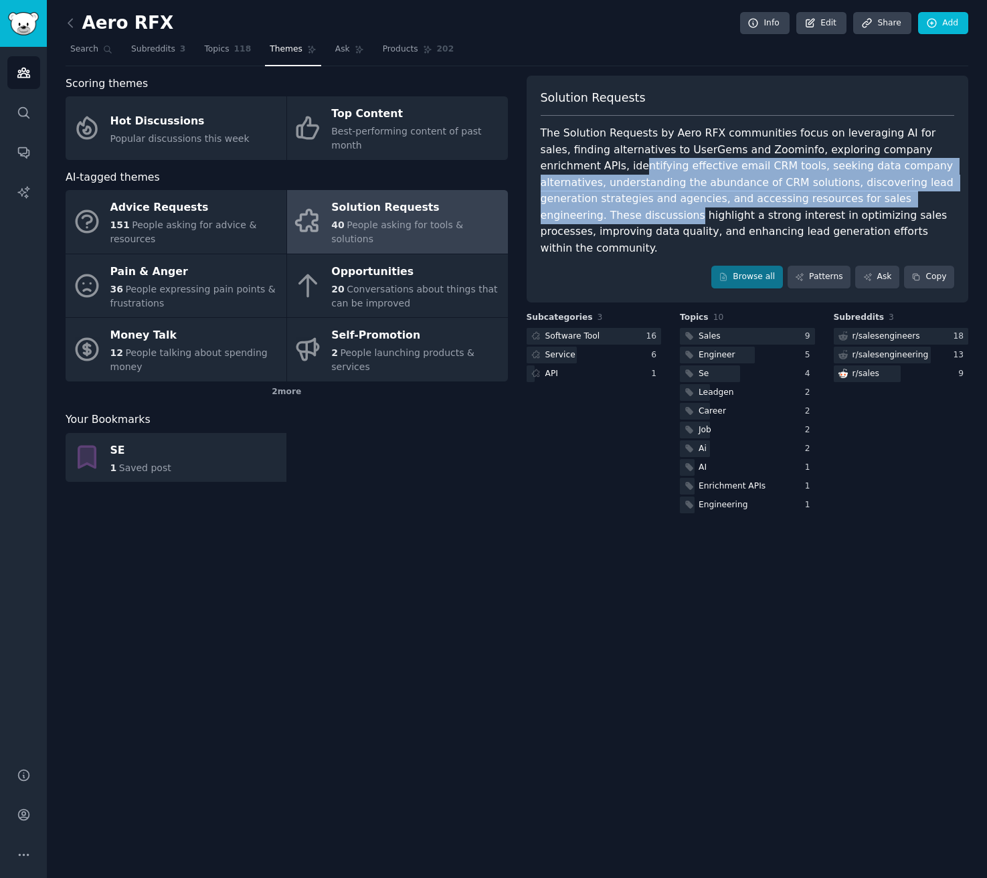
drag, startPoint x: 554, startPoint y: 161, endPoint x: 598, endPoint y: 217, distance: 71.1
click at [598, 217] on div "The Solution Requests by Aero RFX communities focus on leveraging AI for sales,…" at bounding box center [748, 190] width 414 height 131
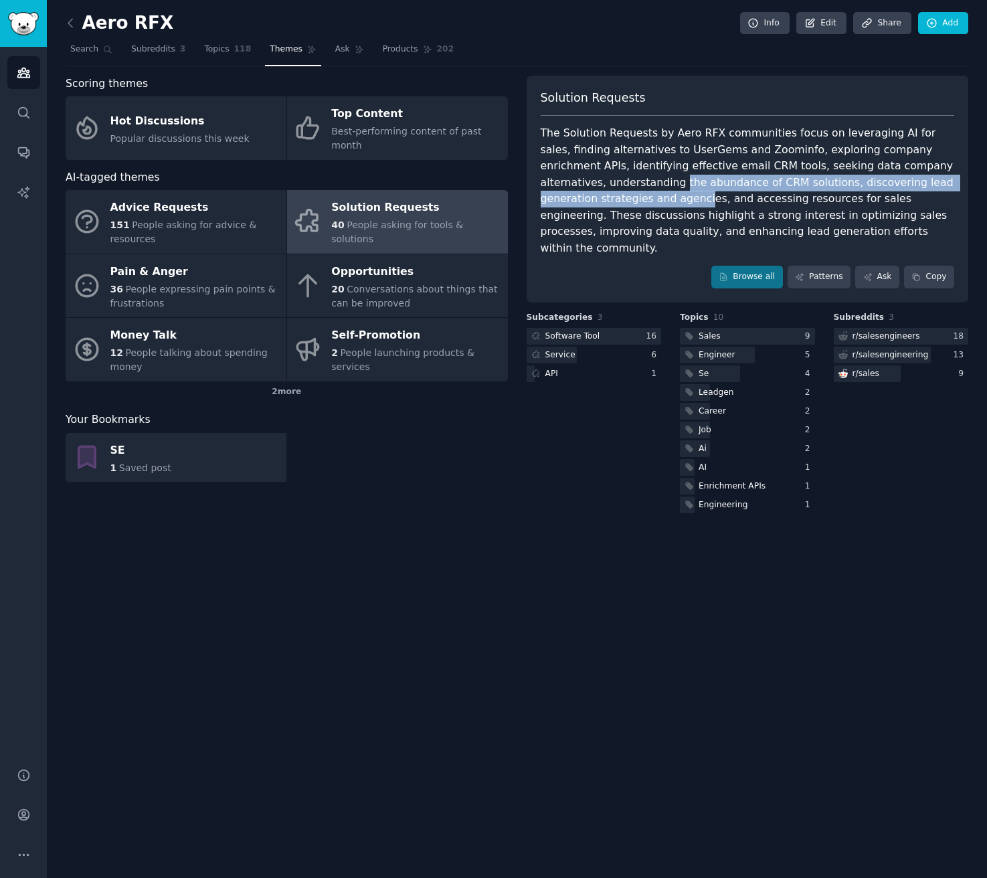
drag, startPoint x: 614, startPoint y: 175, endPoint x: 644, endPoint y: 203, distance: 41.2
click at [644, 203] on div "The Solution Requests by Aero RFX communities focus on leveraging AI for sales,…" at bounding box center [748, 190] width 414 height 131
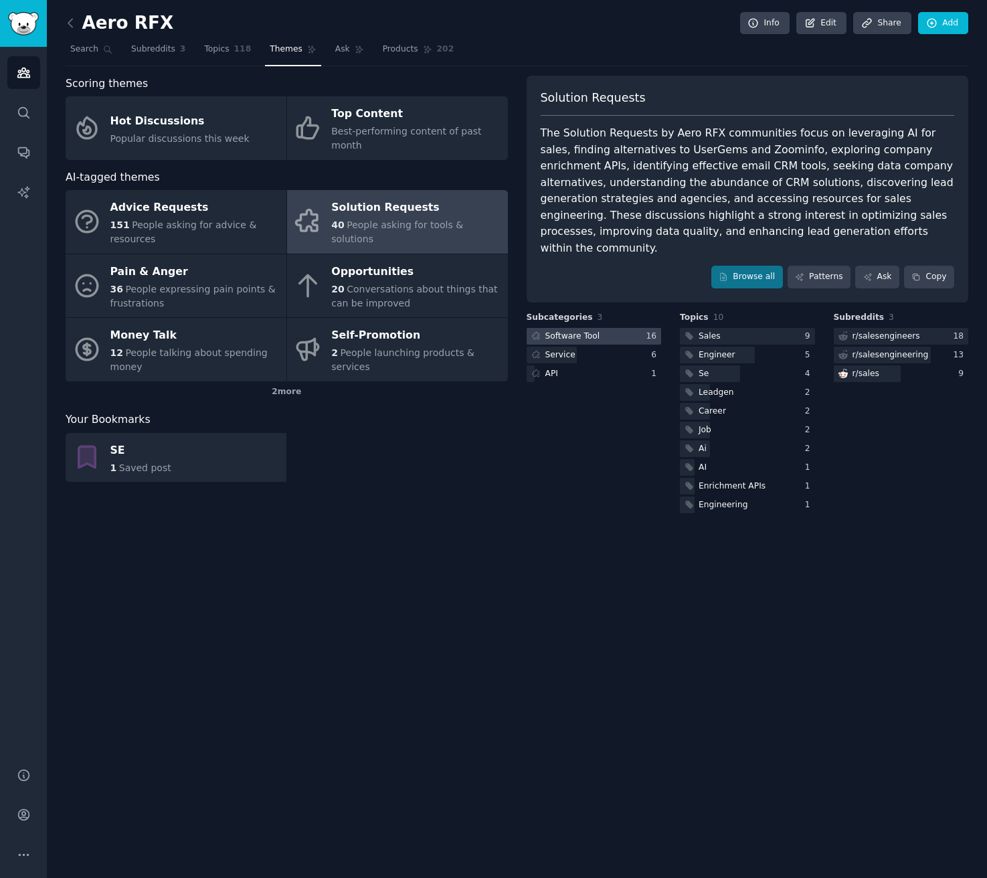
click at [587, 331] on div "Software Tool" at bounding box center [572, 337] width 55 height 12
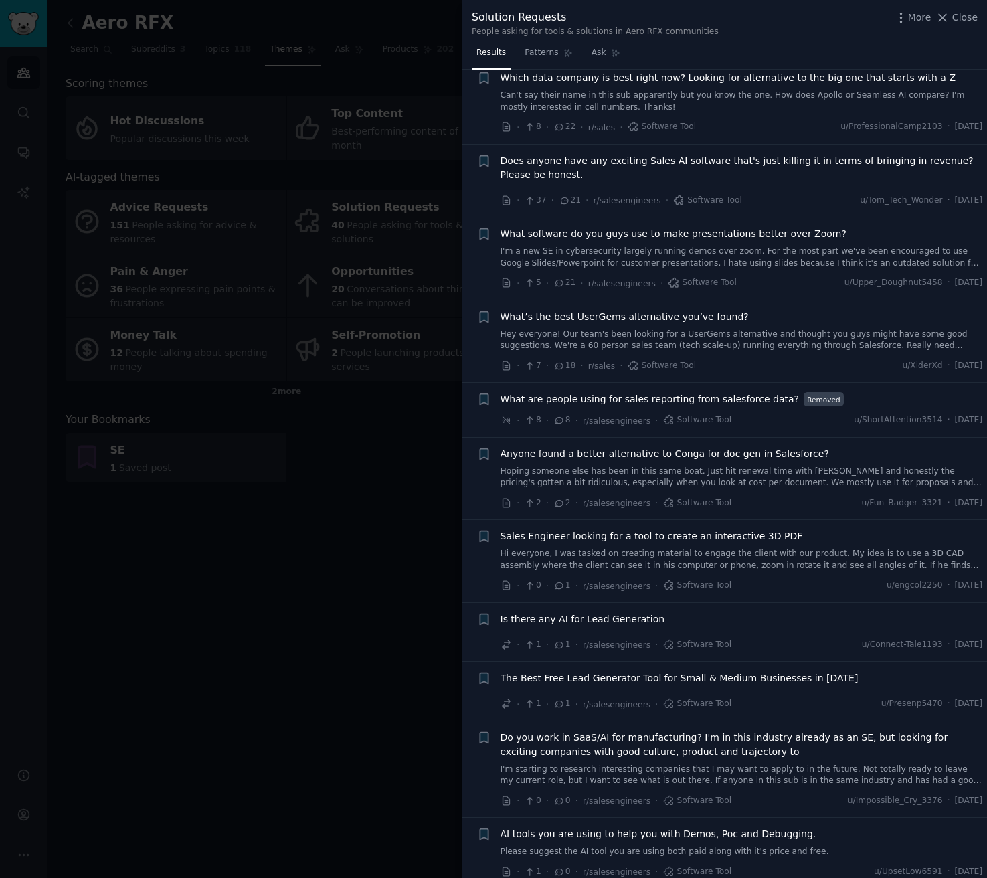
scroll to position [435, 0]
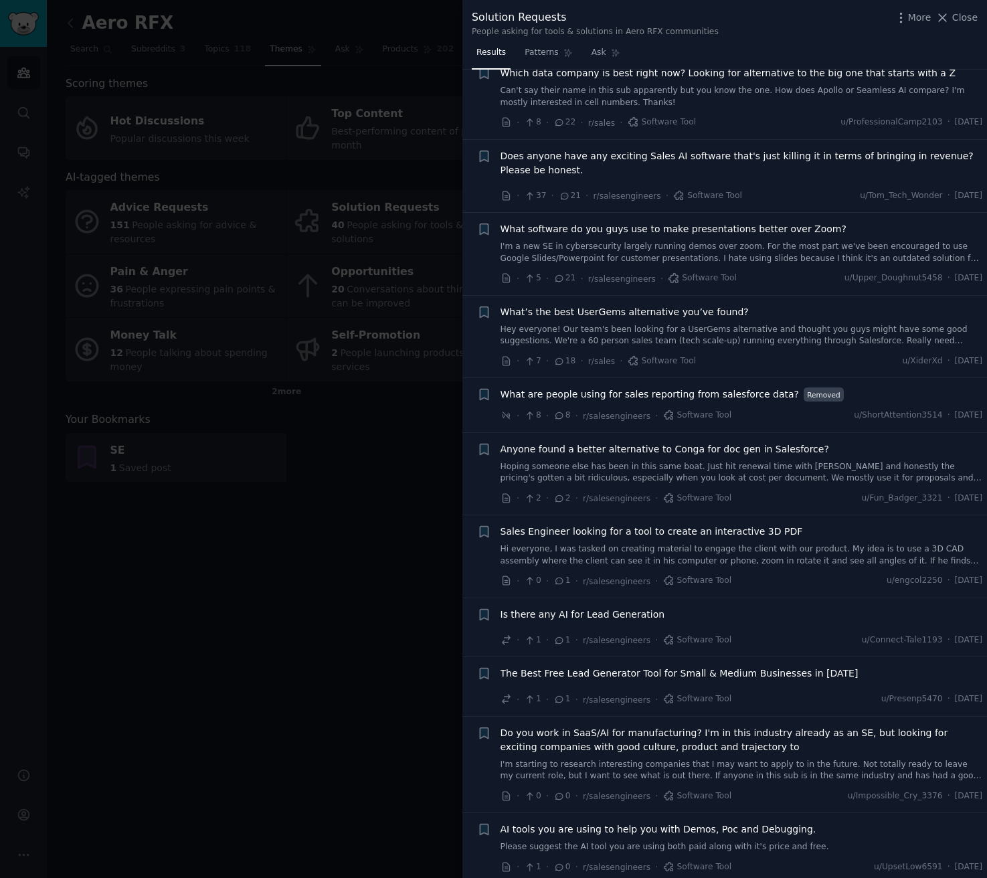
click at [721, 157] on span "Does anyone have any exciting Sales AI software that's just killing it in terms…" at bounding box center [742, 163] width 482 height 28
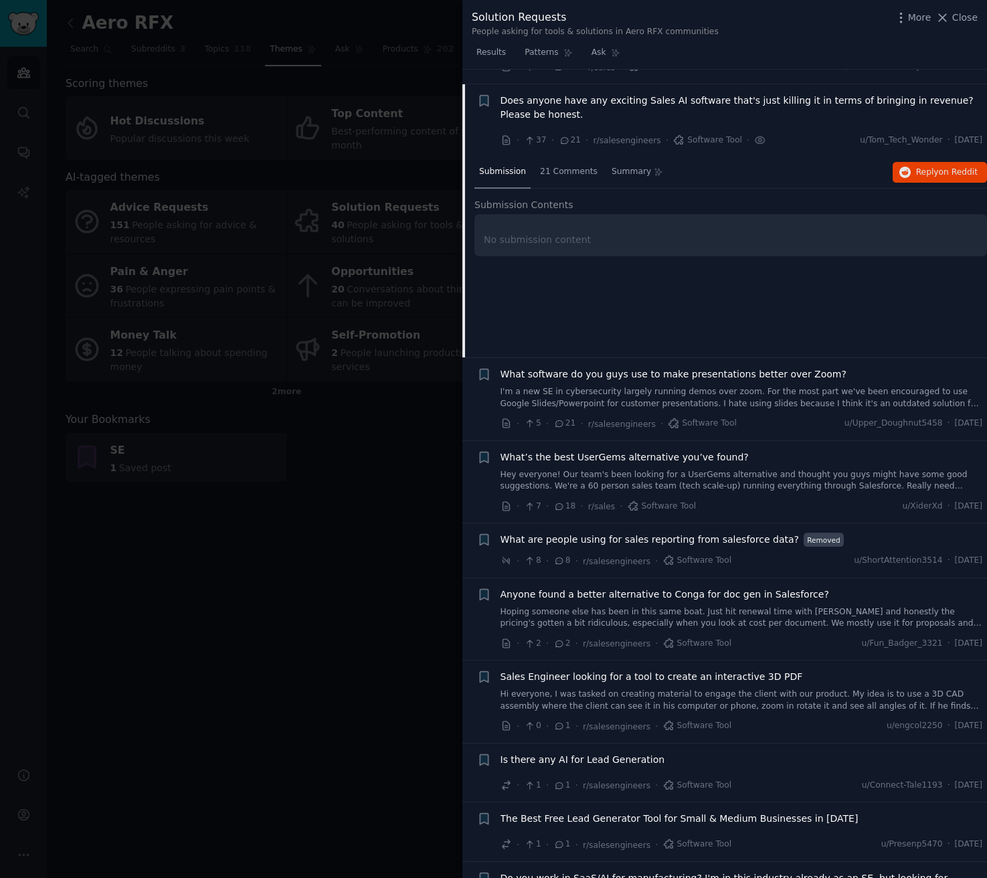
scroll to position [505, 0]
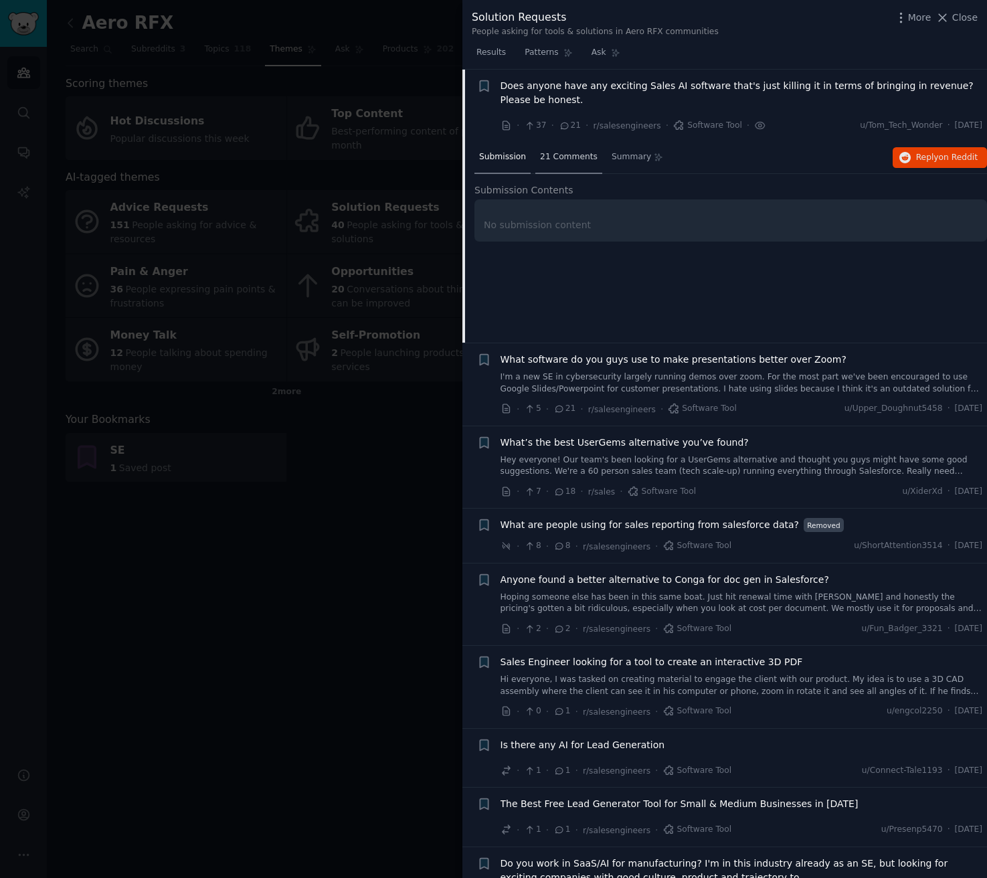
click at [555, 157] on span "21 Comments" at bounding box center [569, 157] width 58 height 12
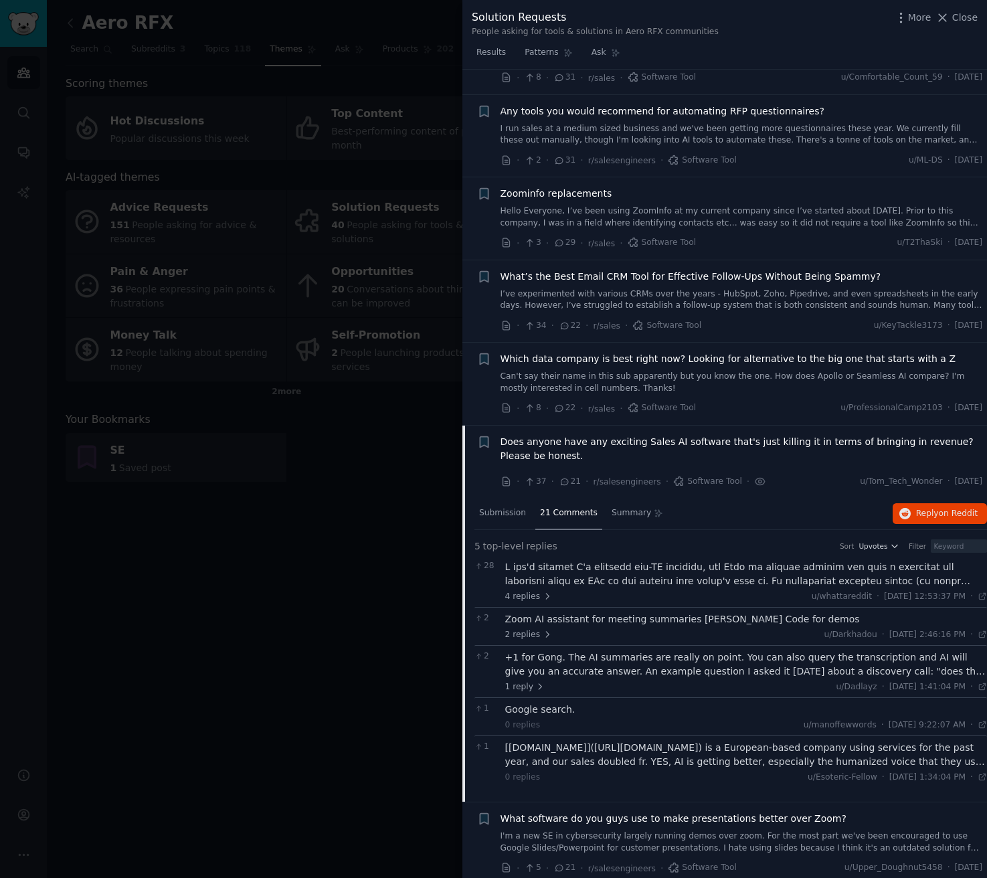
scroll to position [0, 0]
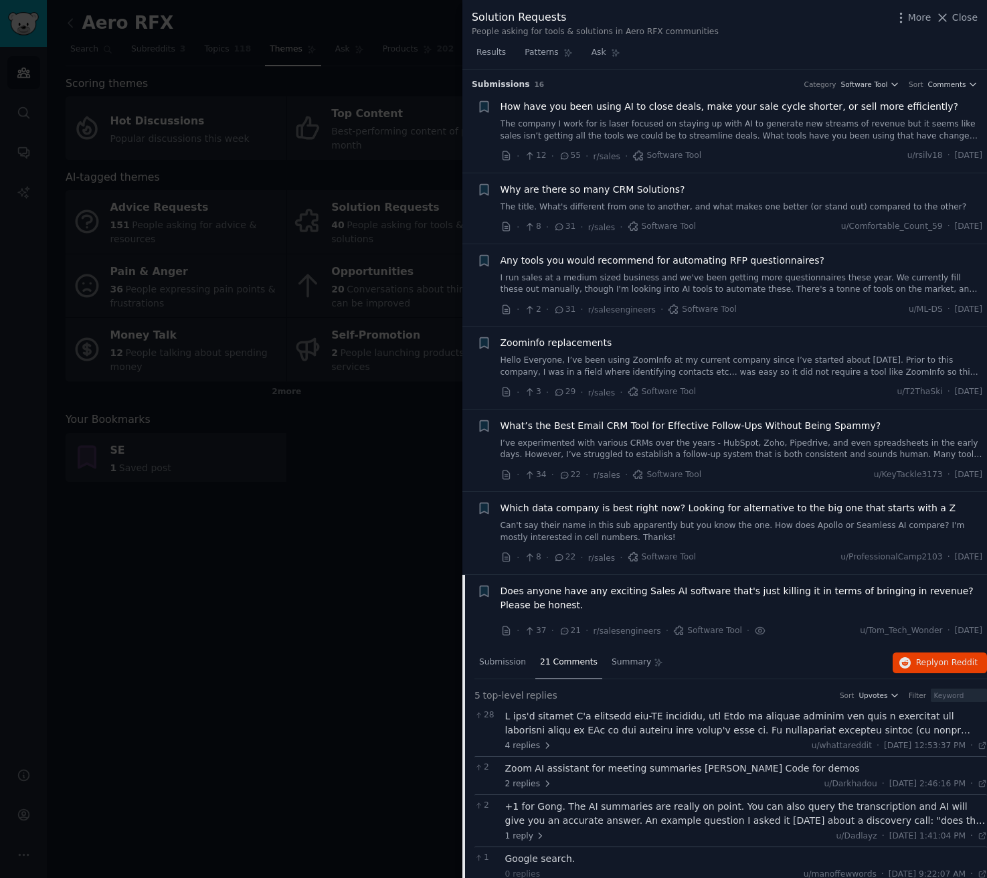
click at [563, 263] on span "Any tools you would recommend for automating RFP questionnaires?" at bounding box center [663, 261] width 324 height 14
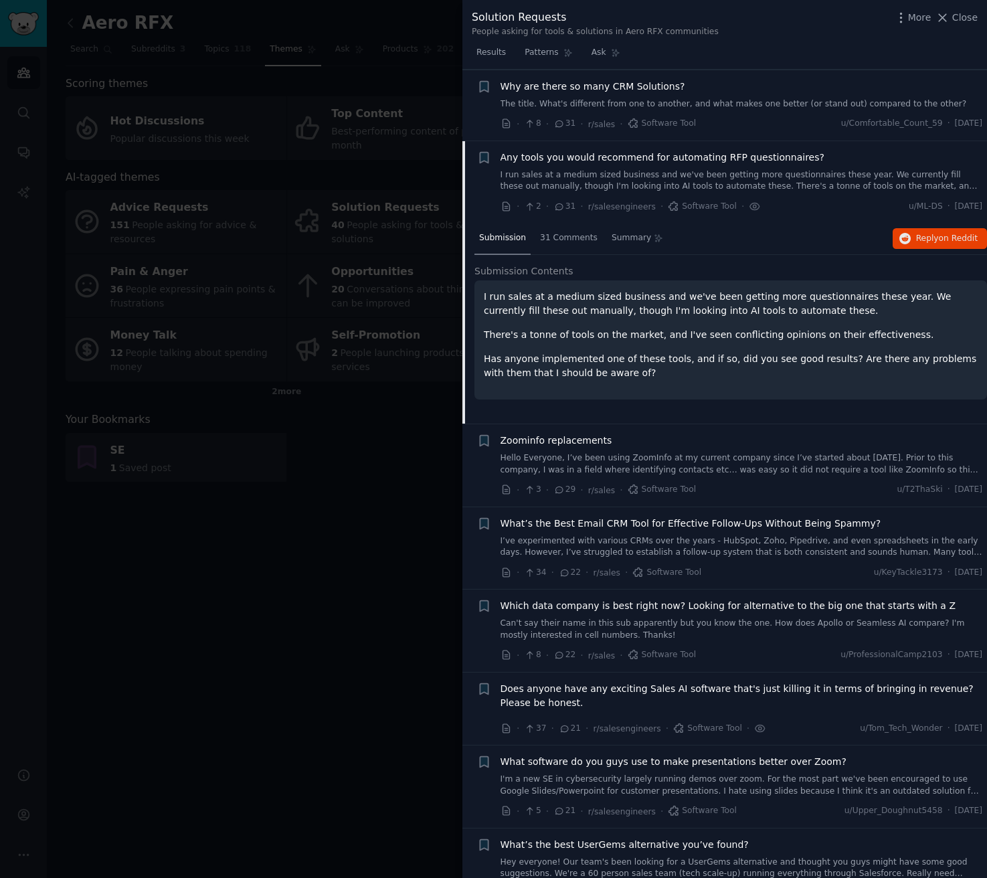
scroll to position [101, 0]
click at [559, 236] on span "31 Comments" at bounding box center [569, 240] width 58 height 12
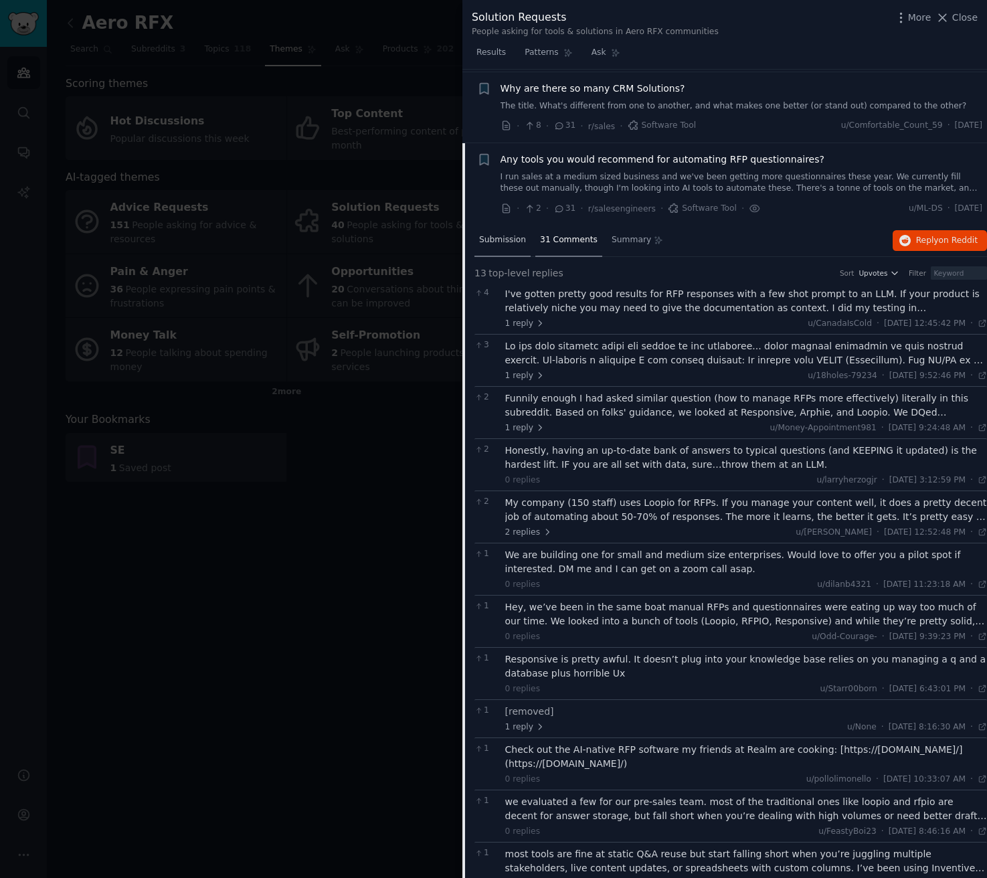
click at [503, 244] on span "Submission" at bounding box center [502, 240] width 47 height 12
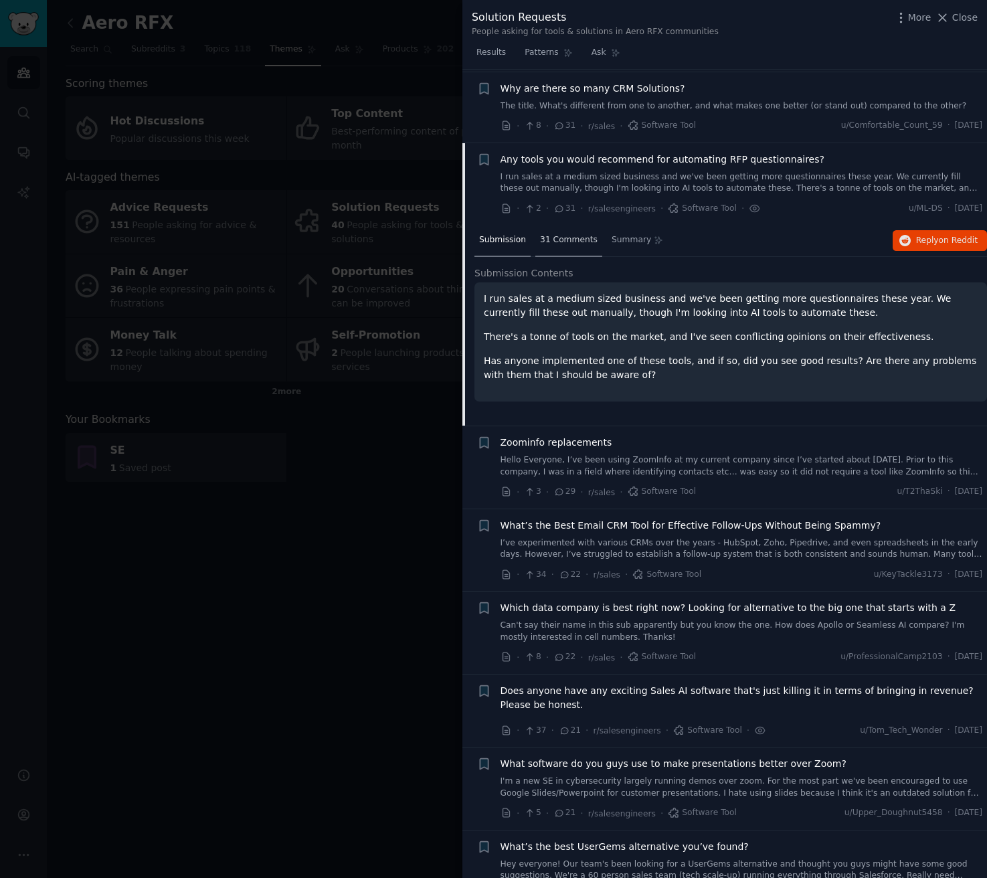
click at [577, 238] on span "31 Comments" at bounding box center [569, 240] width 58 height 12
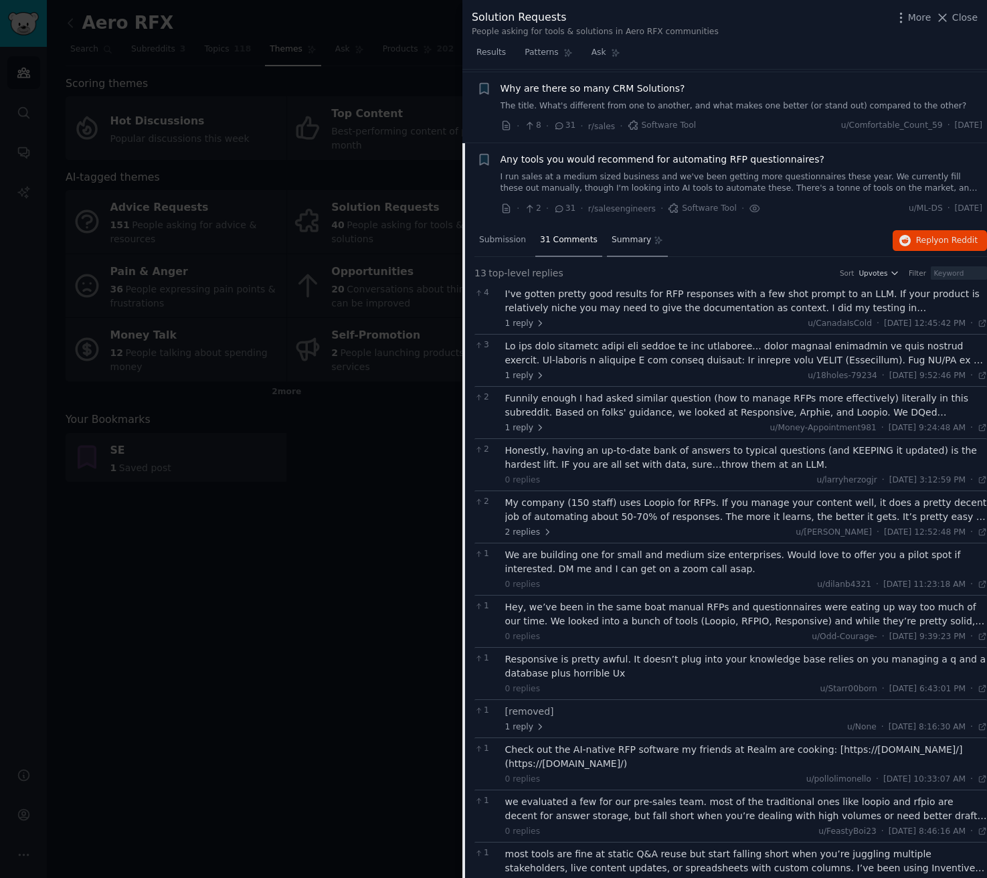
click at [643, 243] on span "Summary" at bounding box center [631, 240] width 39 height 12
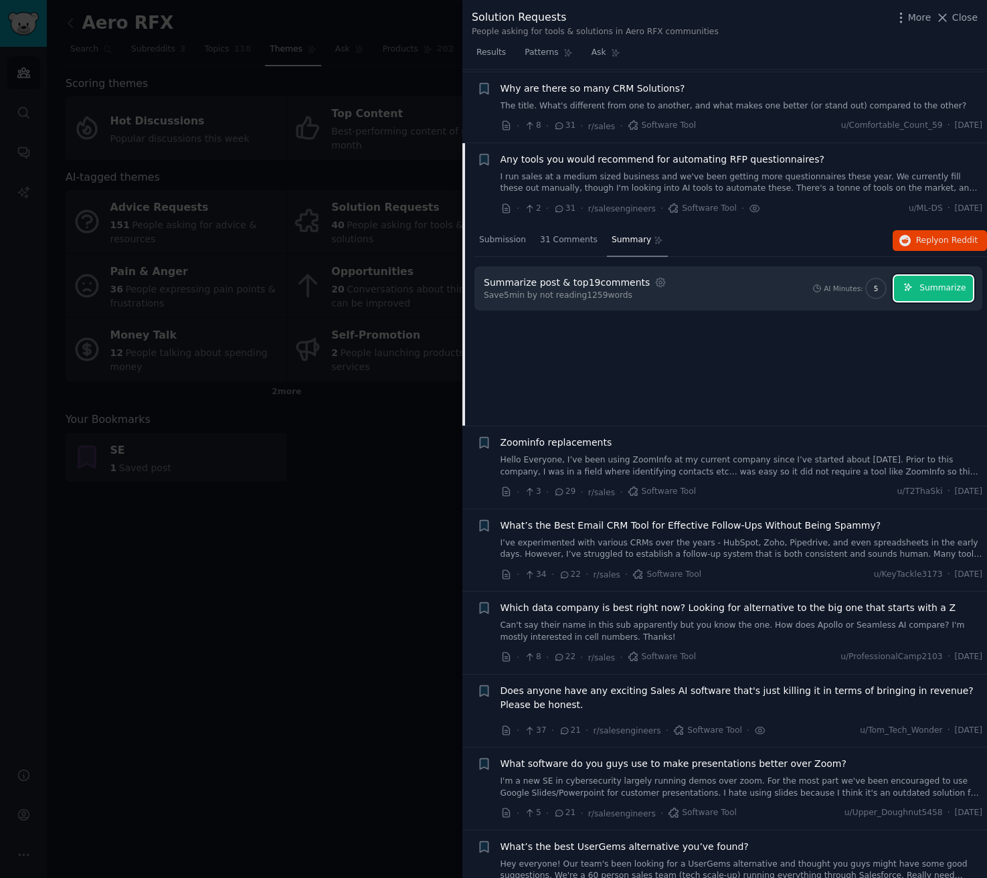
click at [936, 290] on span "Summarize" at bounding box center [942, 288] width 46 height 12
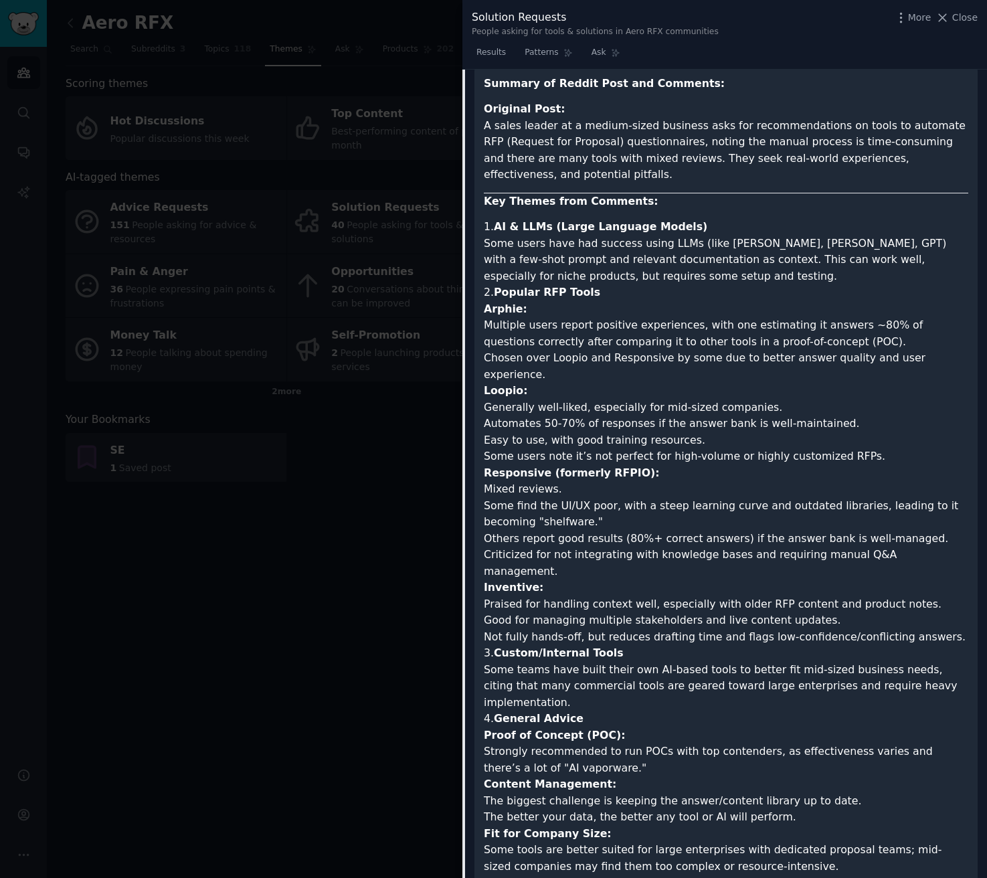
scroll to position [336, 0]
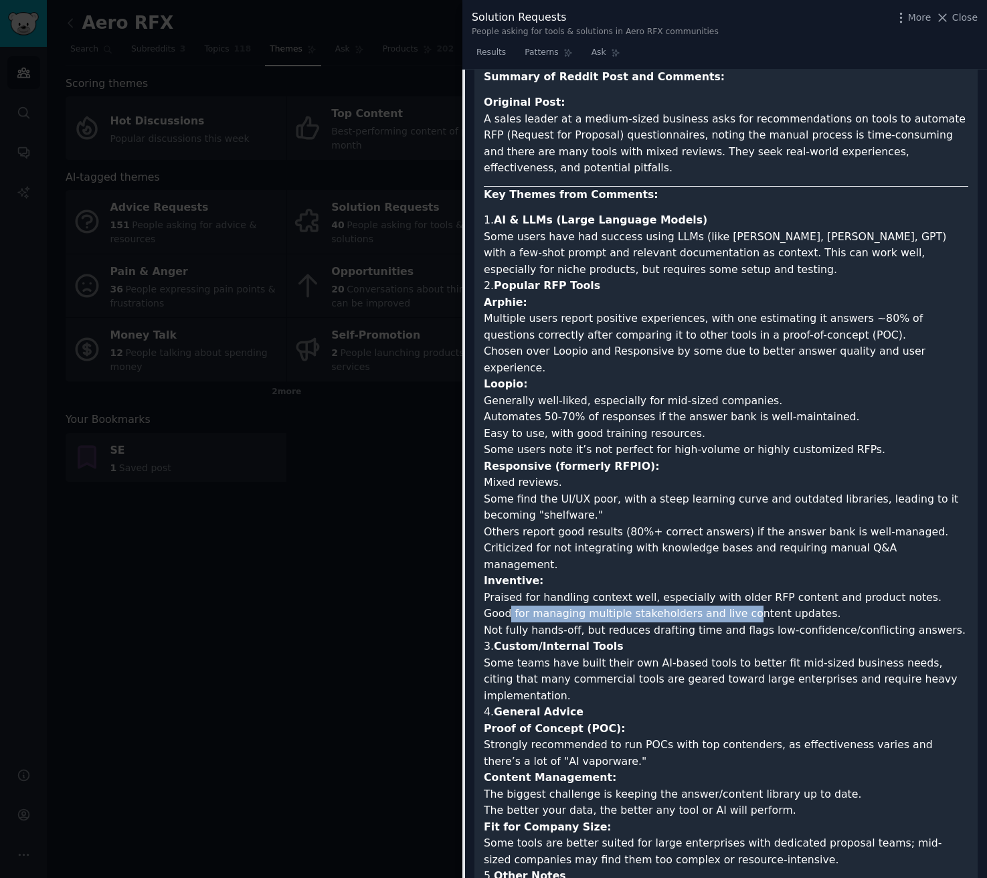
drag, startPoint x: 511, startPoint y: 581, endPoint x: 740, endPoint y: 581, distance: 229.5
click at [740, 606] on li "Good for managing multiple stakeholders and live content updates." at bounding box center [726, 614] width 484 height 17
click at [741, 606] on li "Good for managing multiple stakeholders and live content updates." at bounding box center [726, 614] width 484 height 17
drag, startPoint x: 770, startPoint y: 583, endPoint x: 557, endPoint y: 579, distance: 212.1
click at [558, 606] on li "Good for managing multiple stakeholders and live content updates." at bounding box center [726, 614] width 484 height 17
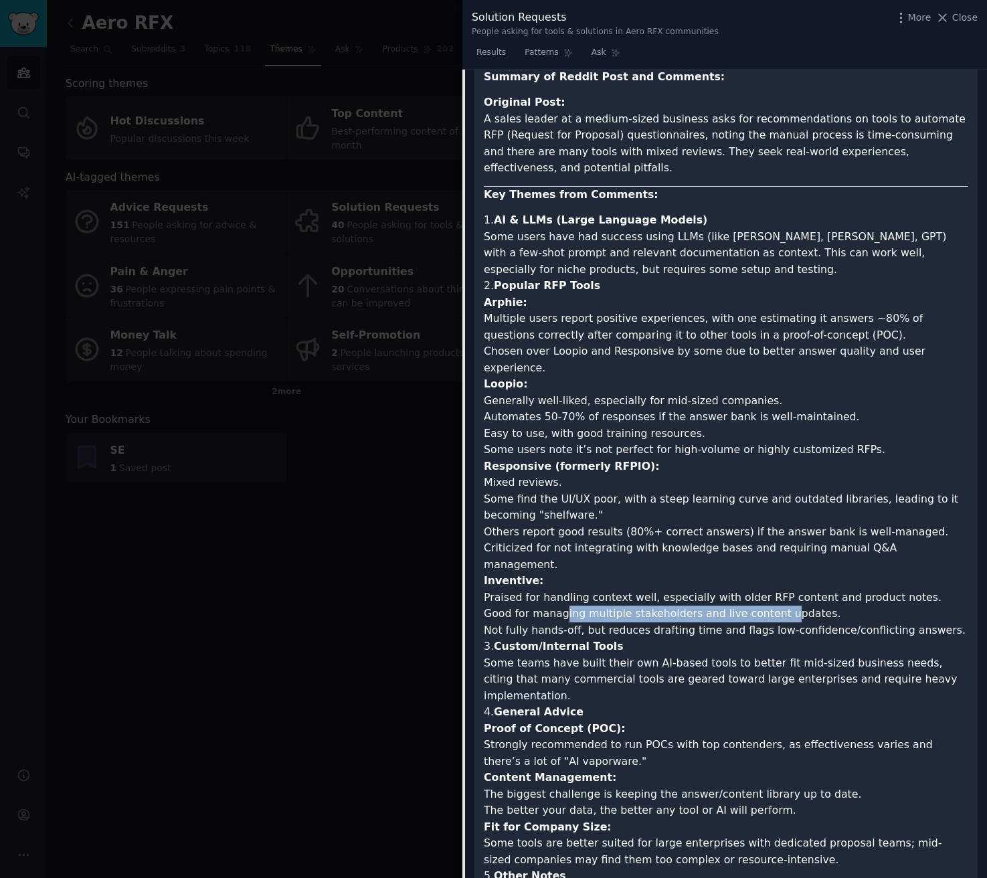
click at [557, 606] on li "Good for managing multiple stakeholders and live content updates." at bounding box center [726, 614] width 484 height 17
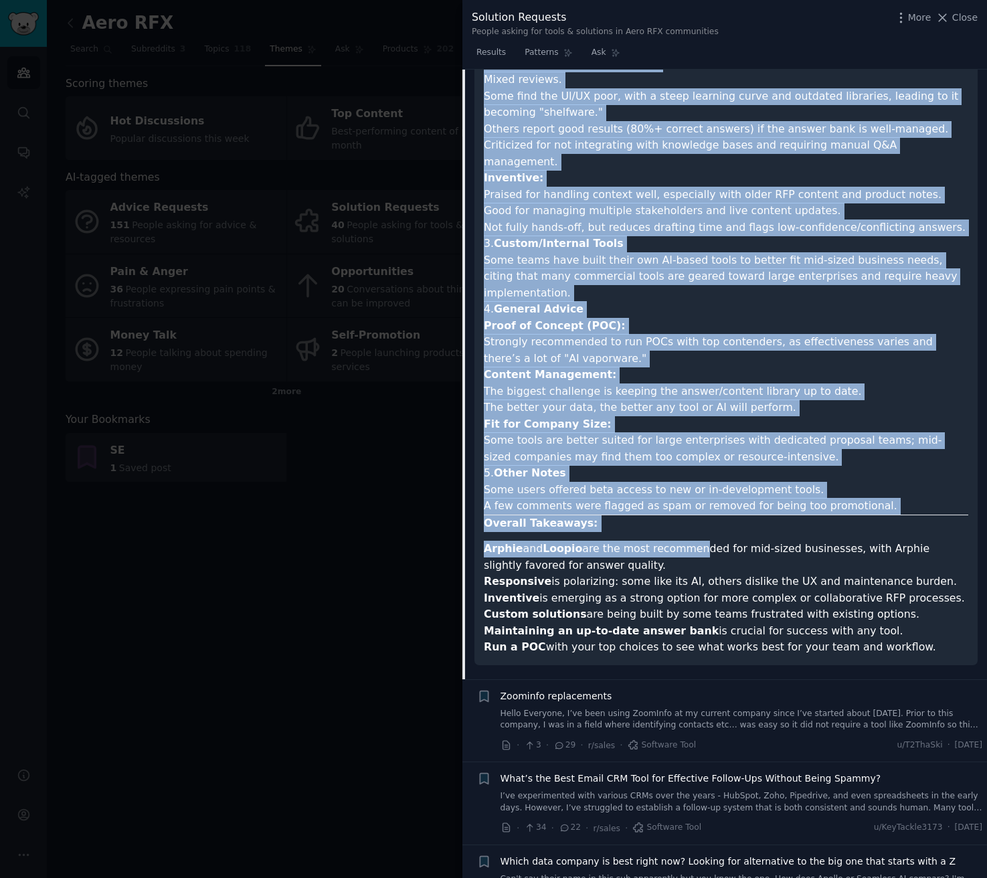
scroll to position [742, 0]
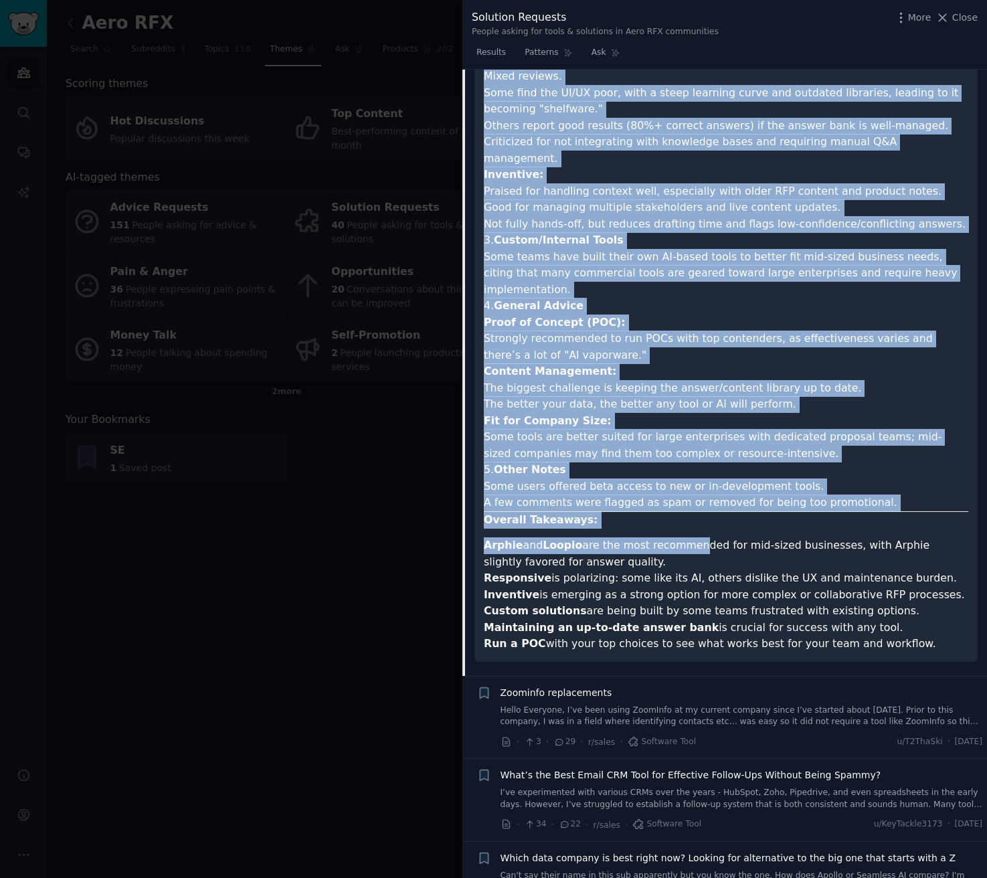
drag, startPoint x: 484, startPoint y: 165, endPoint x: 901, endPoint y: 594, distance: 599.1
click at [901, 594] on article "Summary of Reddit Post and Comments: Original Post: A sales leader at a medium-…" at bounding box center [726, 158] width 484 height 990
copy article "A sales leader at a medium-sized business asks for recommendations on tools to …"
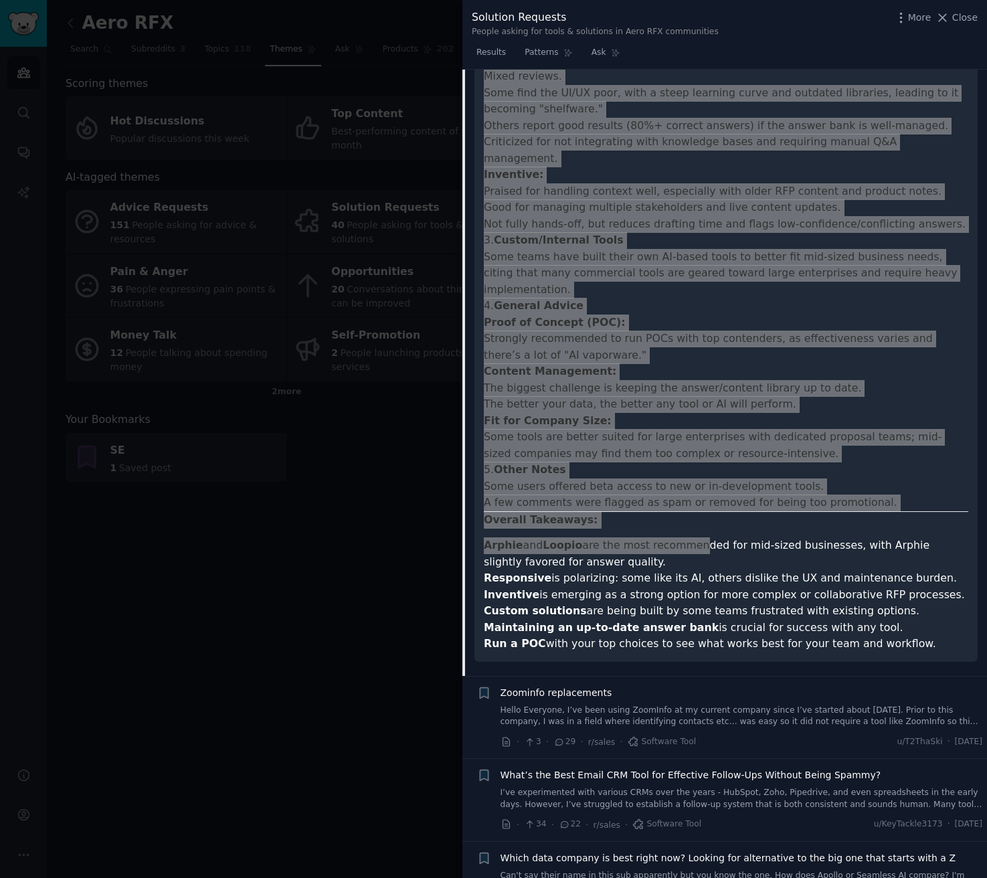
scroll to position [0, 0]
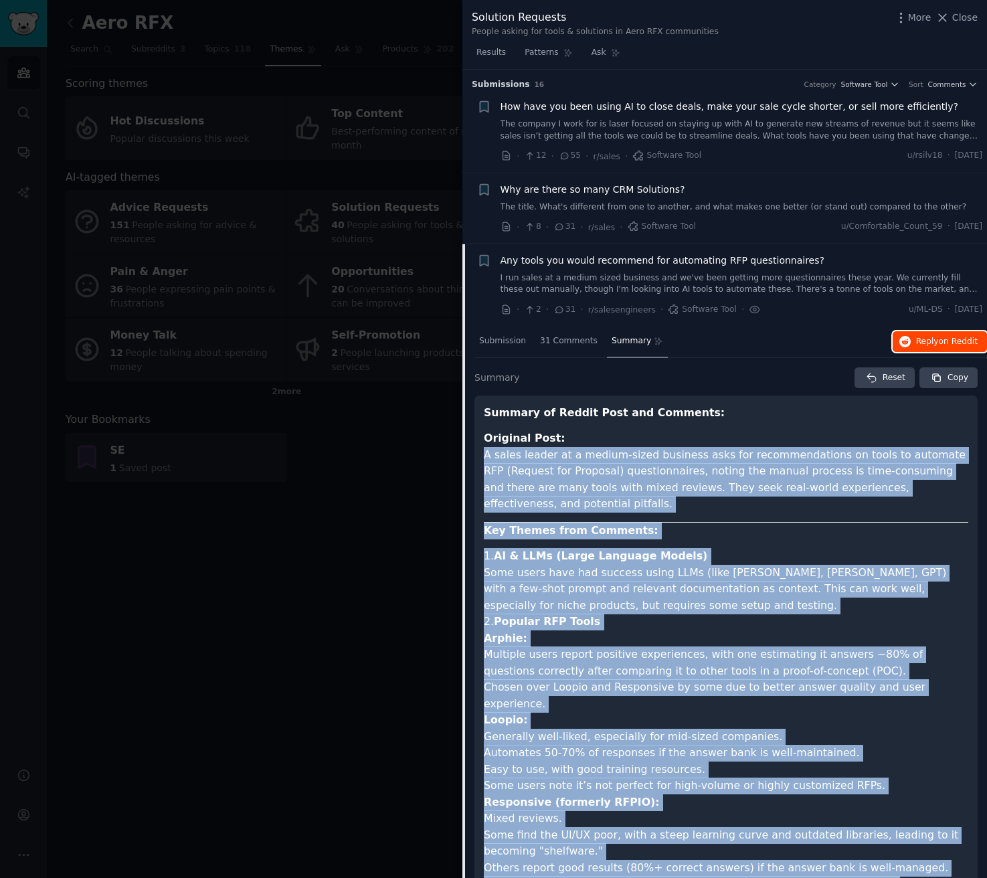
click at [935, 338] on span "Reply on Reddit" at bounding box center [947, 342] width 62 height 12
